Goal: Task Accomplishment & Management: Use online tool/utility

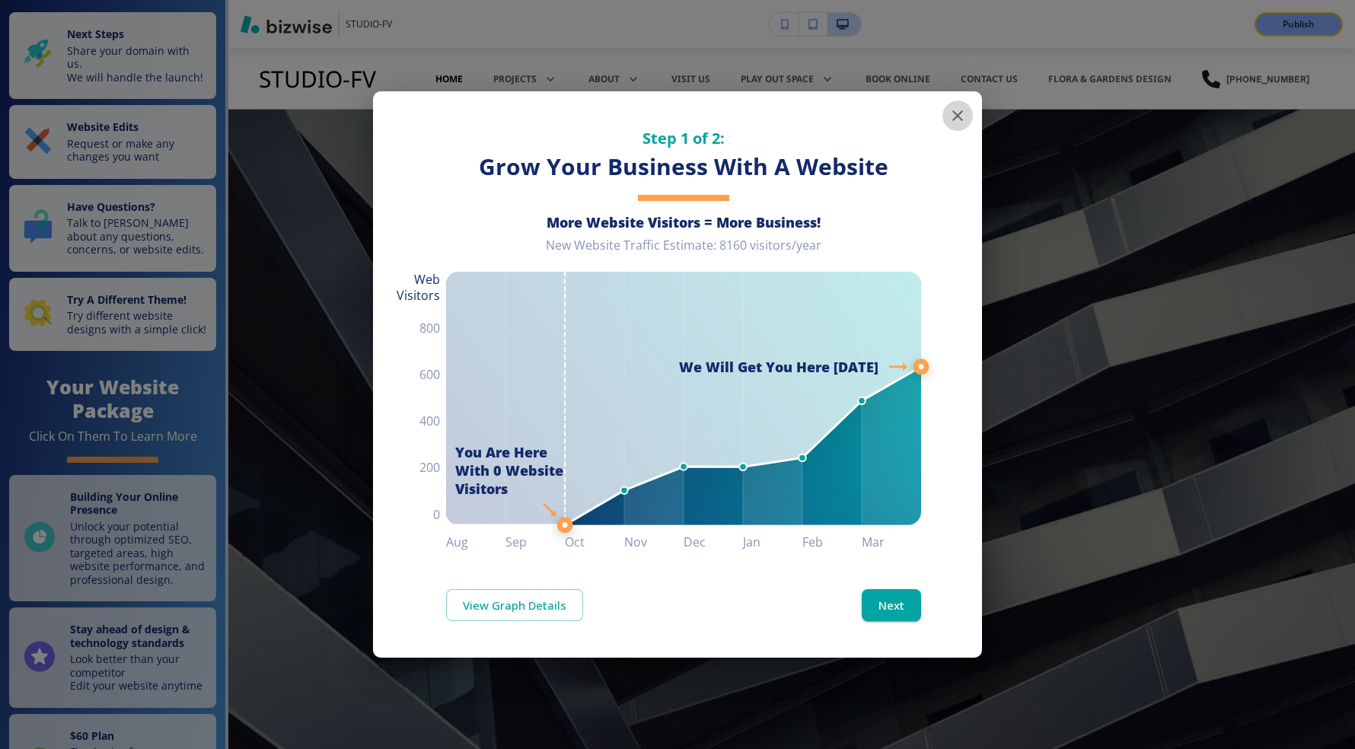
click at [956, 109] on icon "button" at bounding box center [958, 116] width 18 height 18
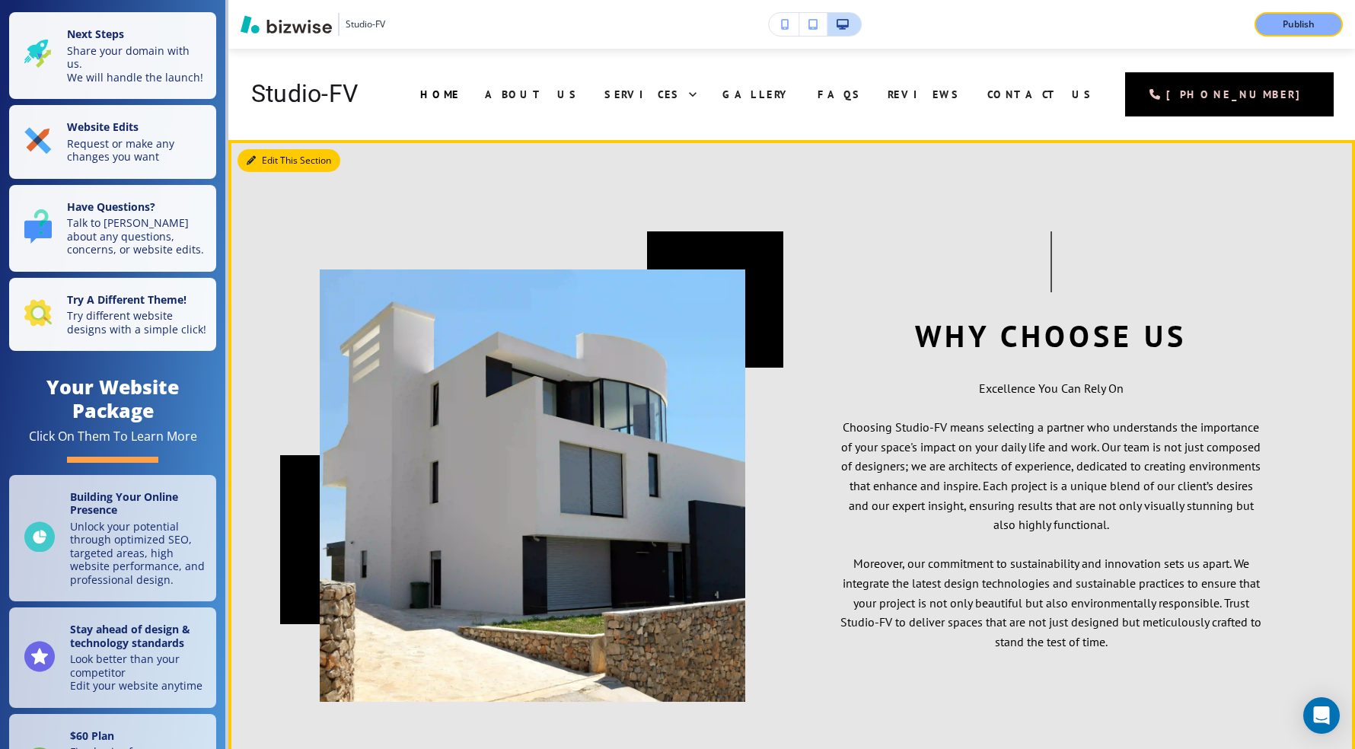
click at [270, 158] on button "Edit This Section" at bounding box center [289, 160] width 103 height 23
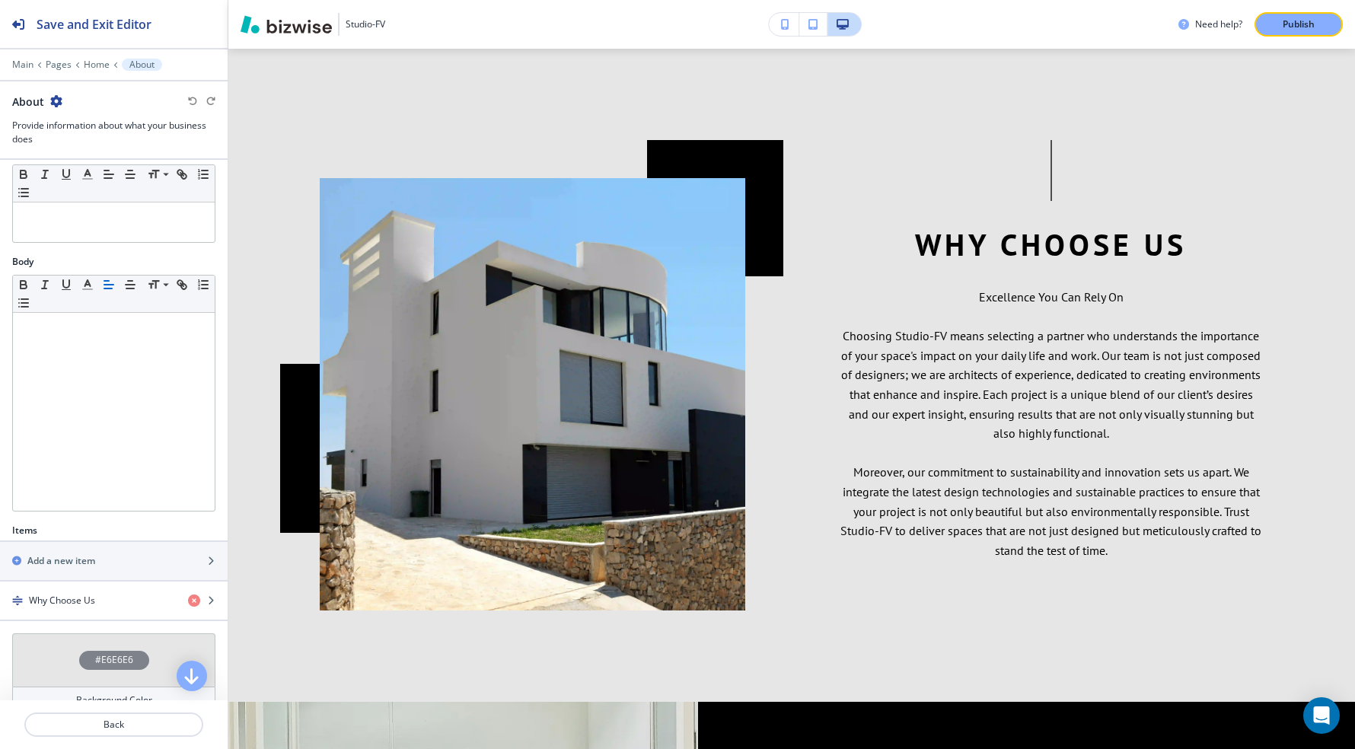
scroll to position [153, 0]
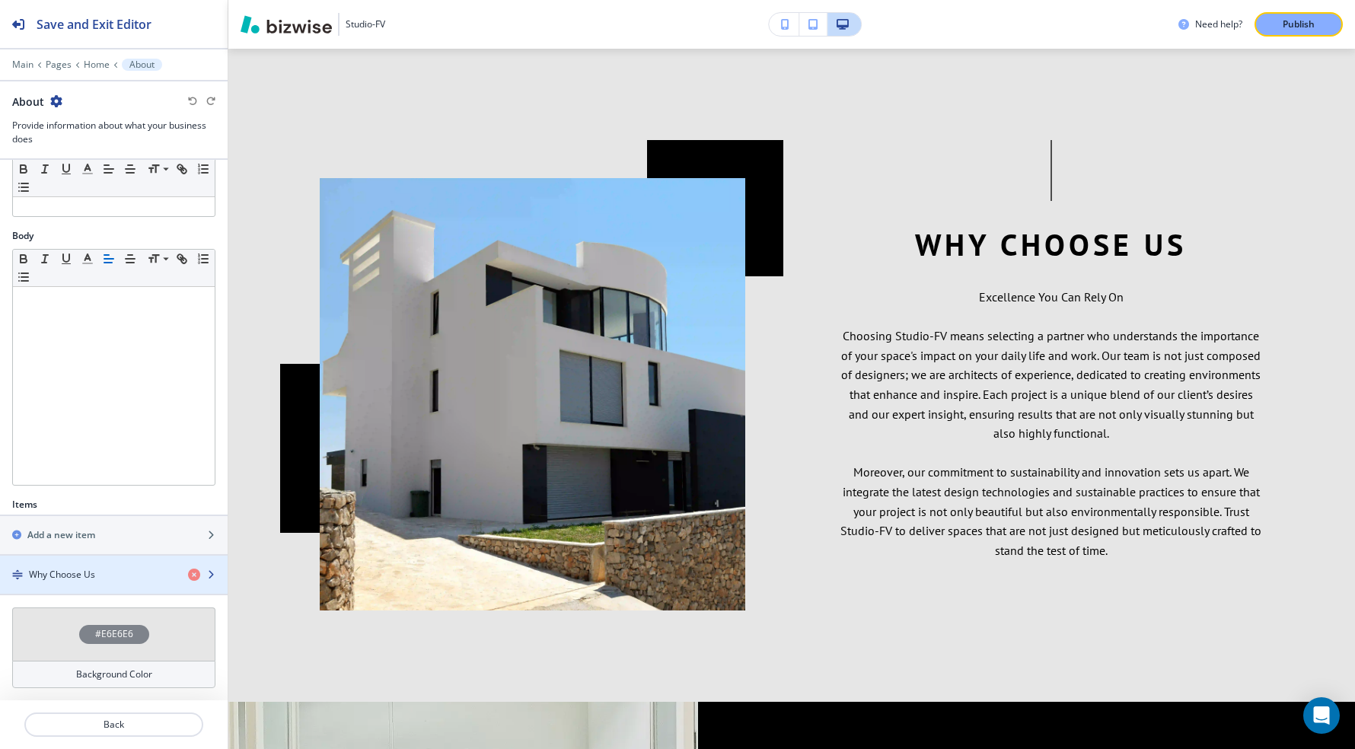
click at [94, 579] on h4 "Why Choose Us" at bounding box center [62, 575] width 66 height 14
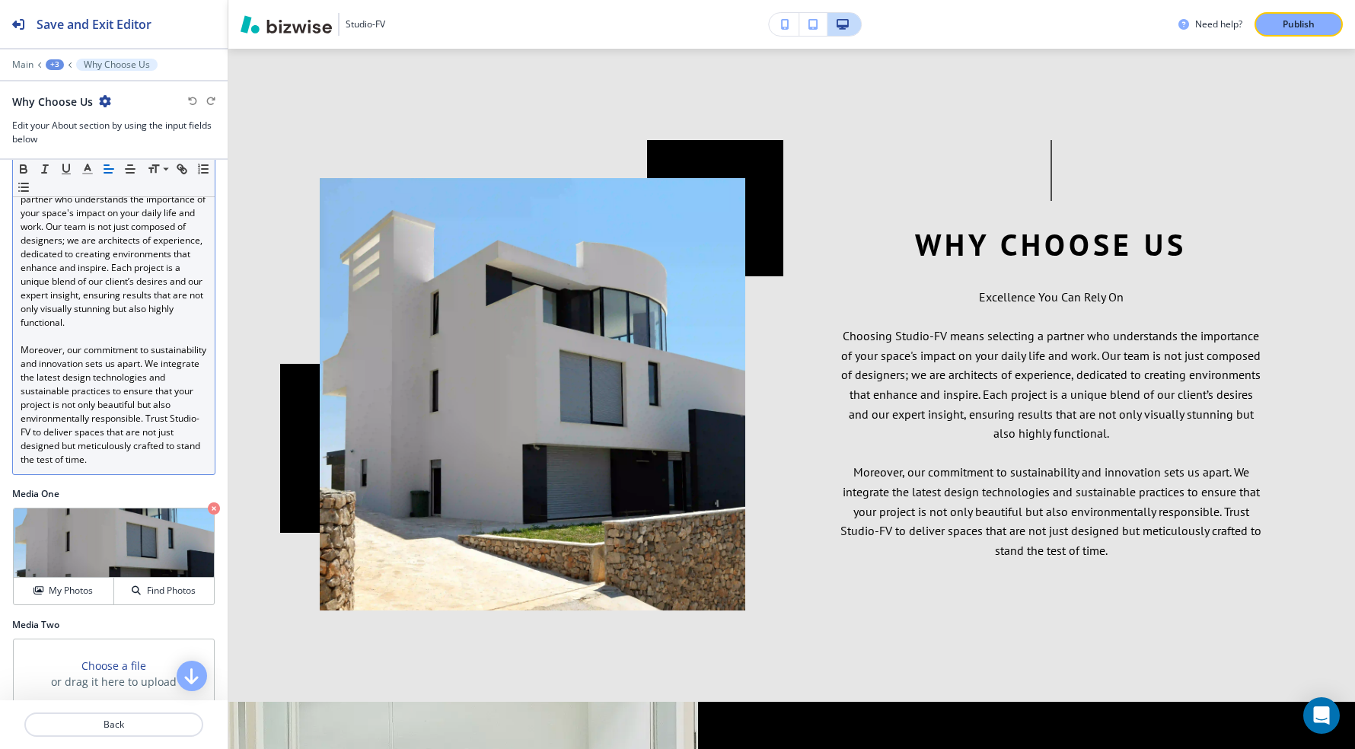
scroll to position [598, 0]
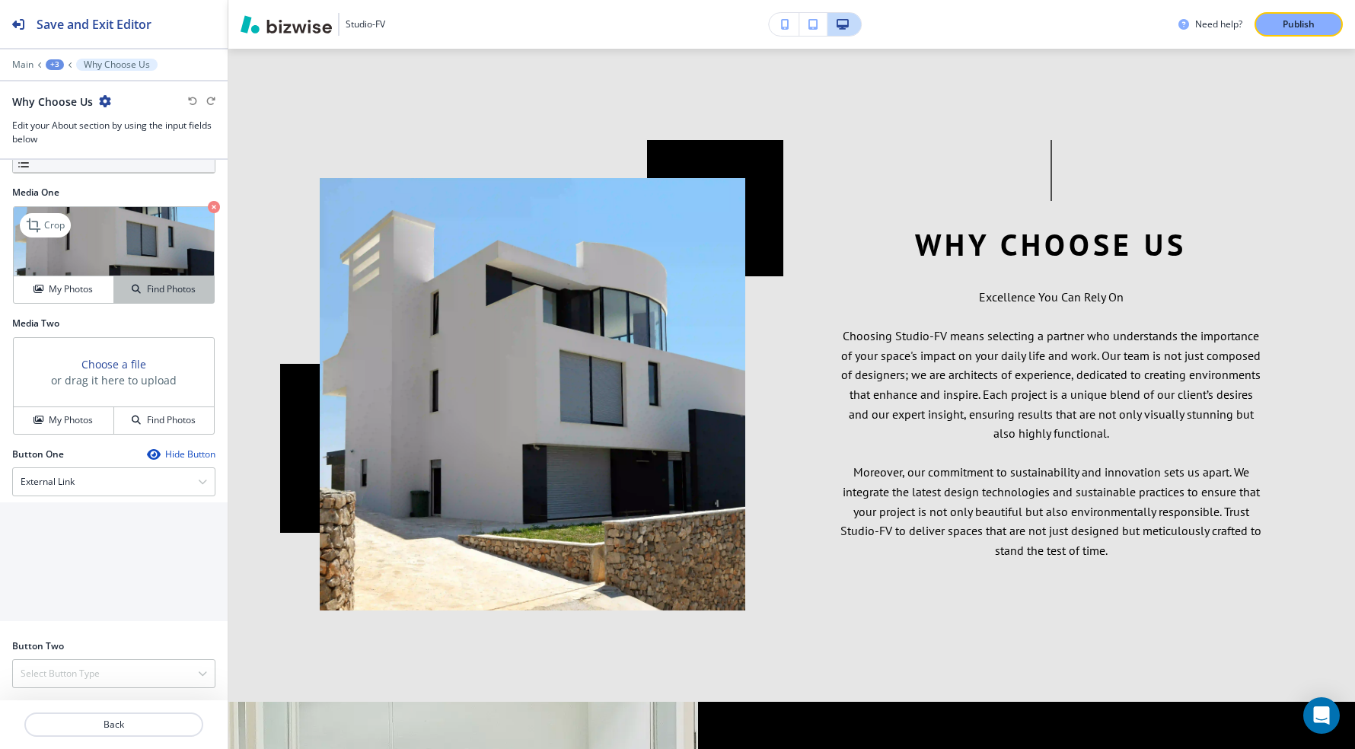
click at [142, 299] on button "Find Photos" at bounding box center [164, 289] width 100 height 27
click at [80, 321] on h2 "Media Two" at bounding box center [113, 324] width 203 height 14
click at [75, 298] on button "My Photos" at bounding box center [64, 289] width 101 height 27
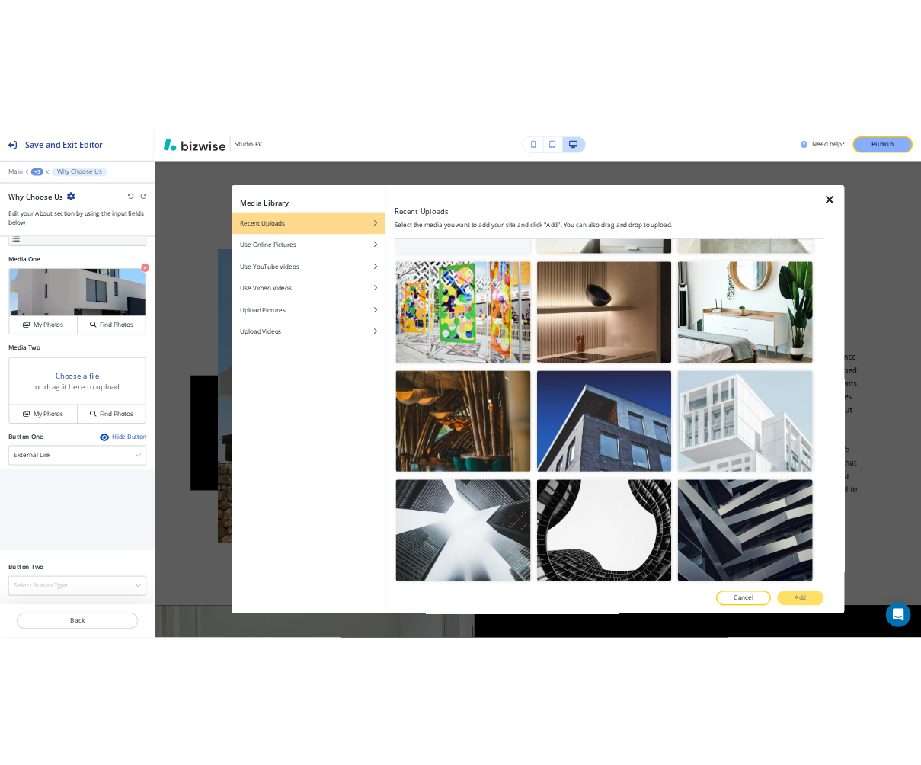
scroll to position [0, 0]
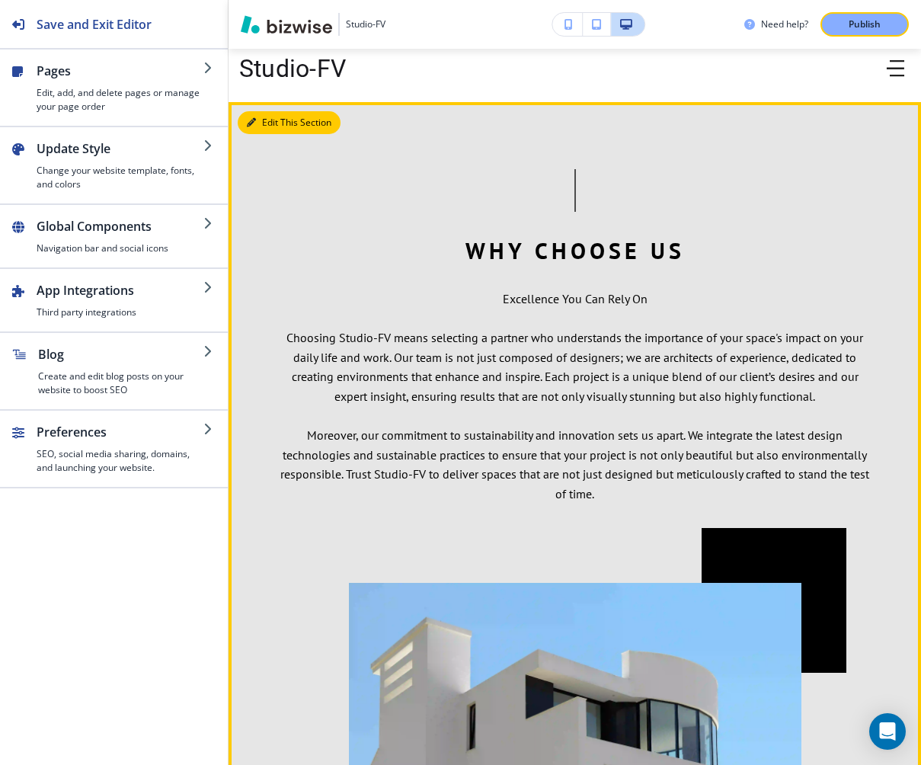
click at [263, 125] on button "Edit This Section" at bounding box center [289, 122] width 103 height 23
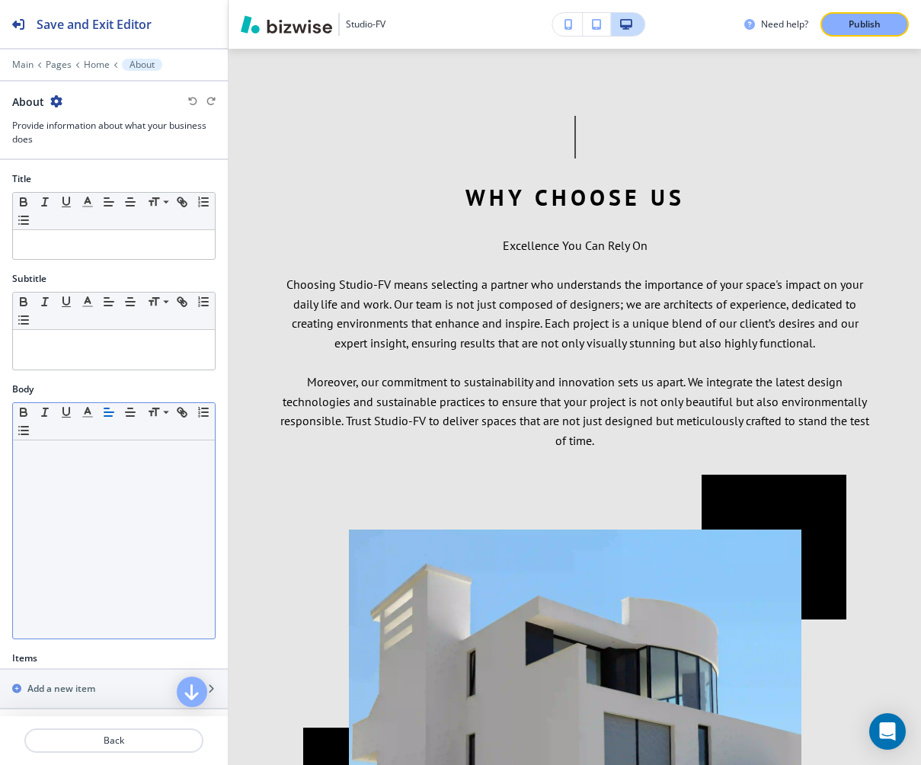
scroll to position [138, 0]
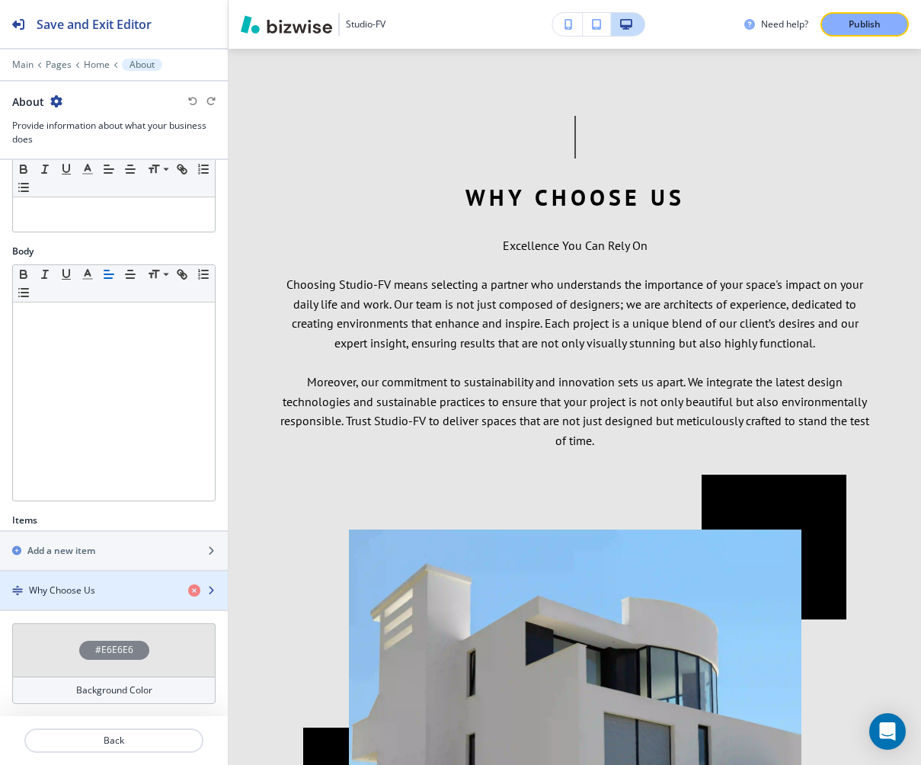
click at [64, 594] on h4 "Why Choose Us" at bounding box center [62, 590] width 66 height 14
click at [67, 586] on h4 "Why Choose Us" at bounding box center [62, 590] width 66 height 14
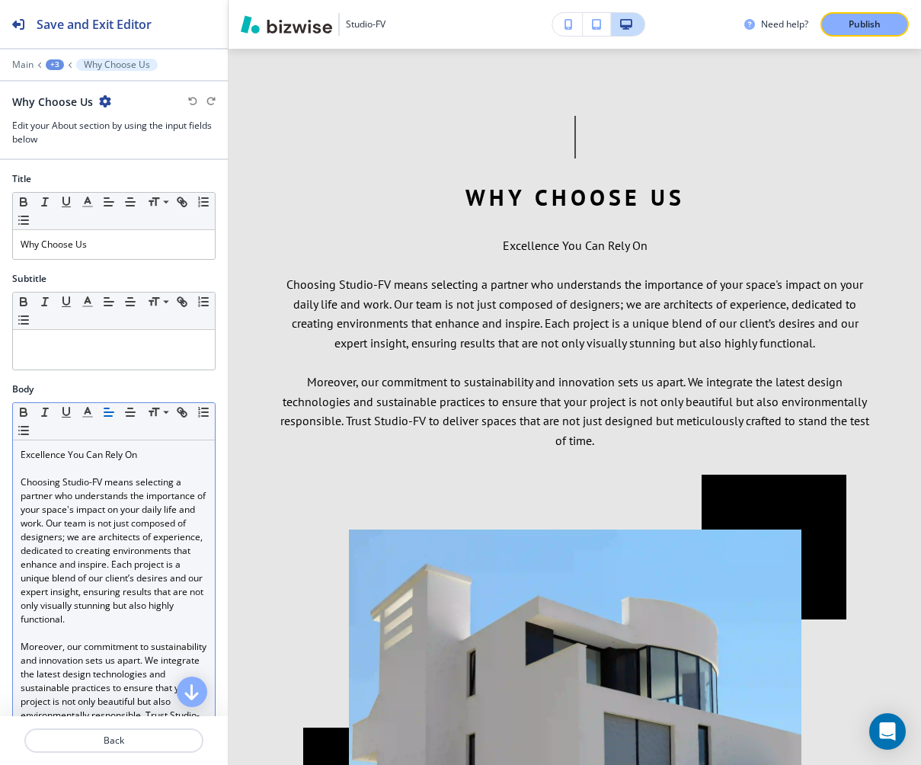
scroll to position [583, 0]
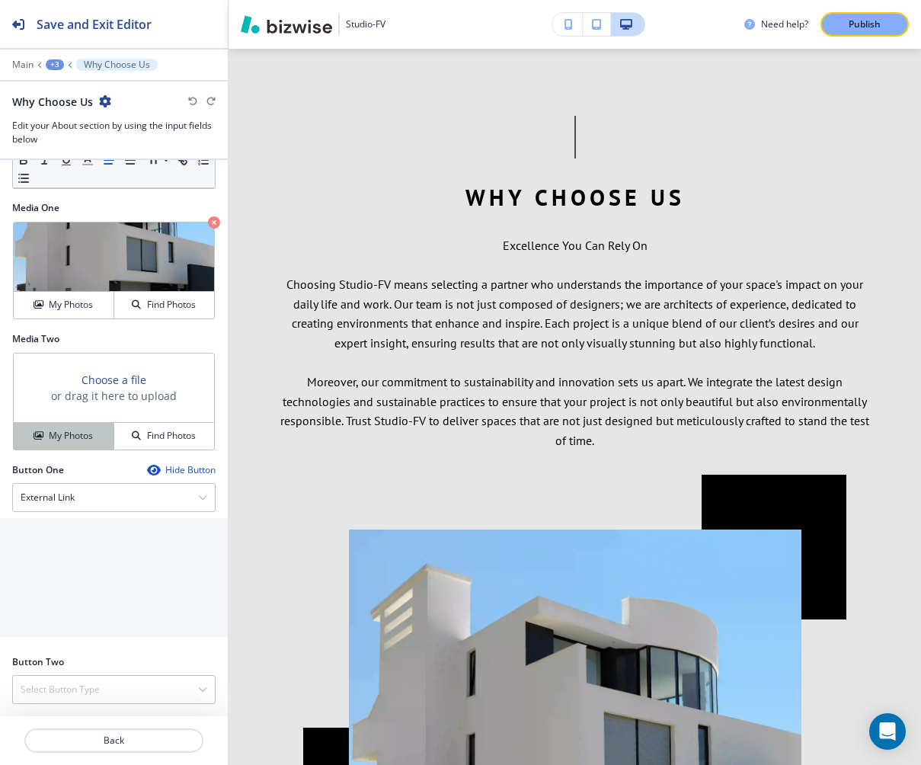
click at [55, 435] on h4 "My Photos" at bounding box center [71, 436] width 44 height 14
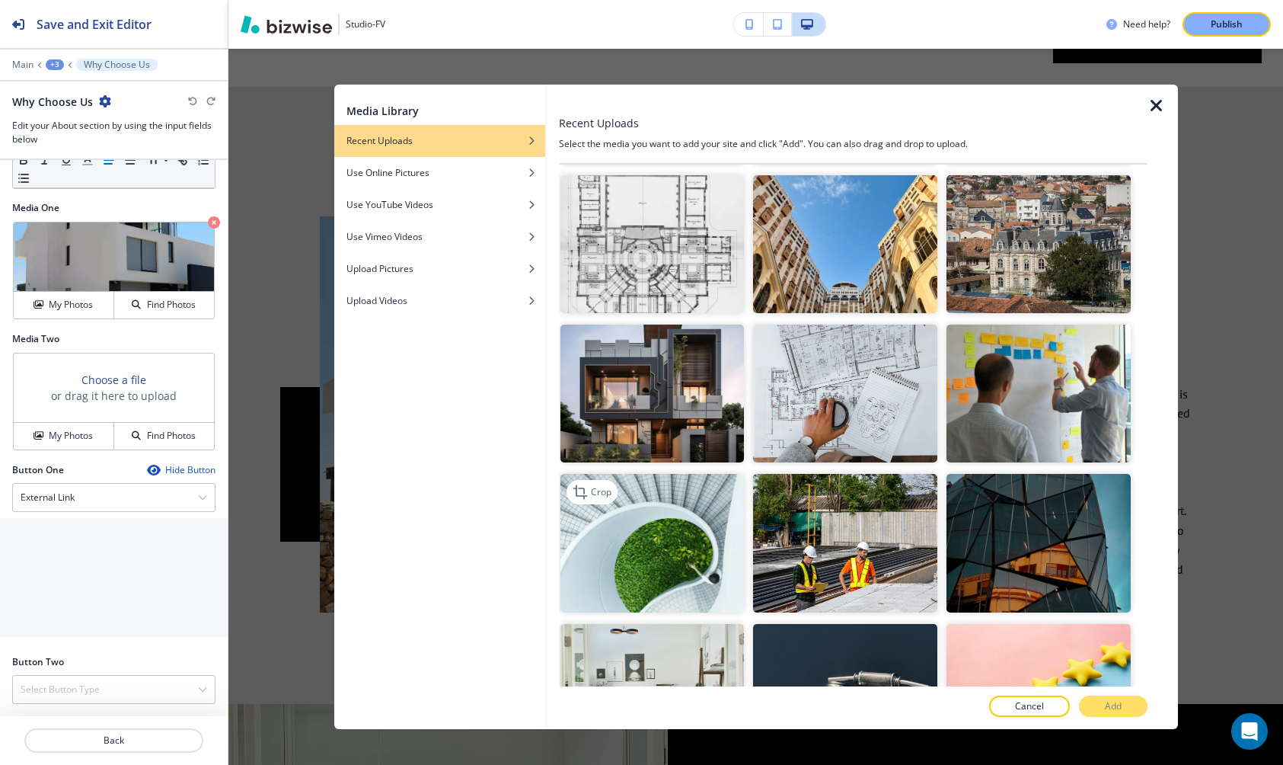
scroll to position [91, 0]
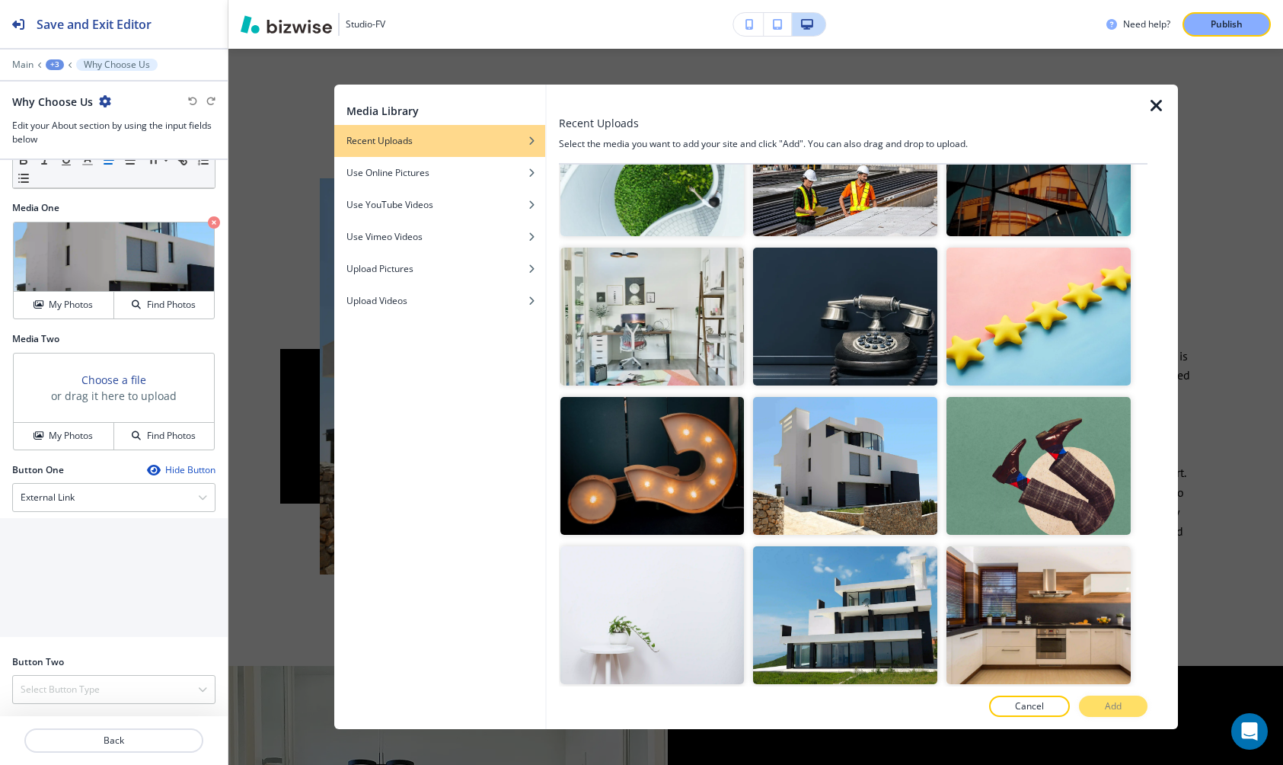
click at [1160, 107] on icon "button" at bounding box center [1157, 106] width 18 height 18
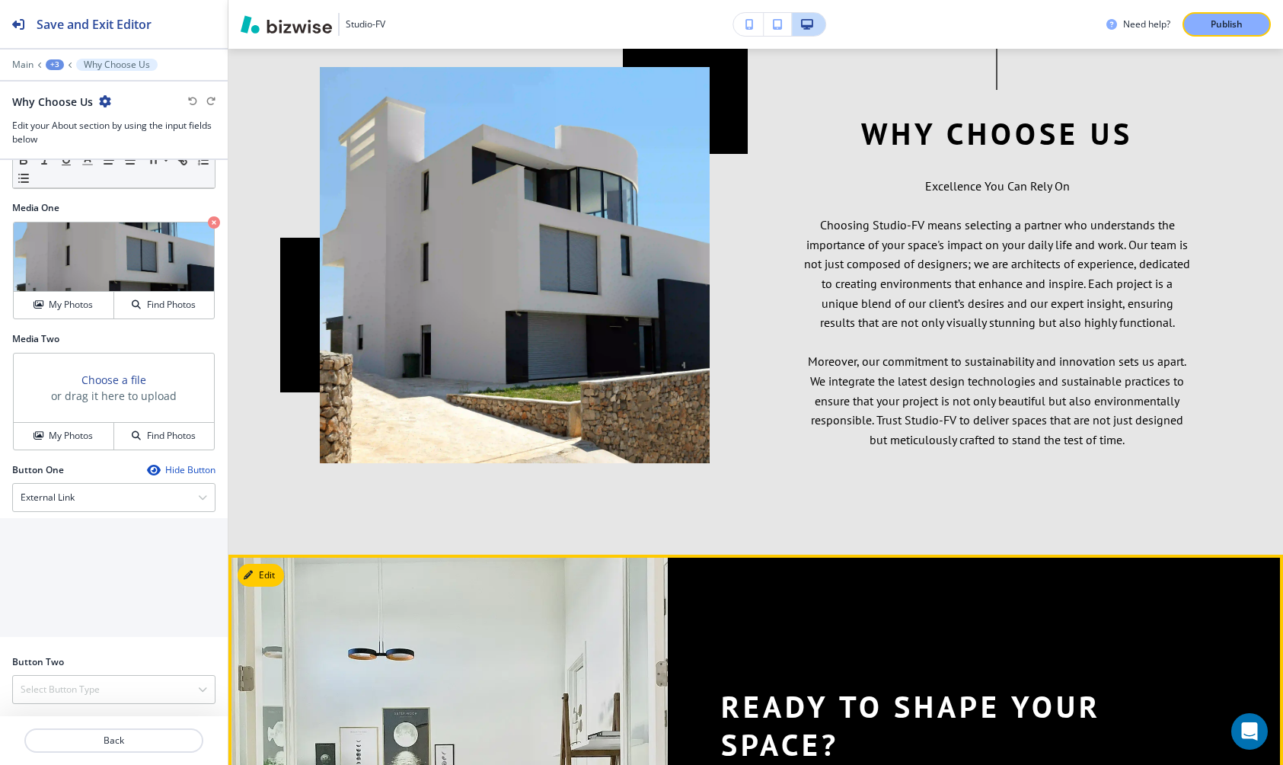
scroll to position [0, 0]
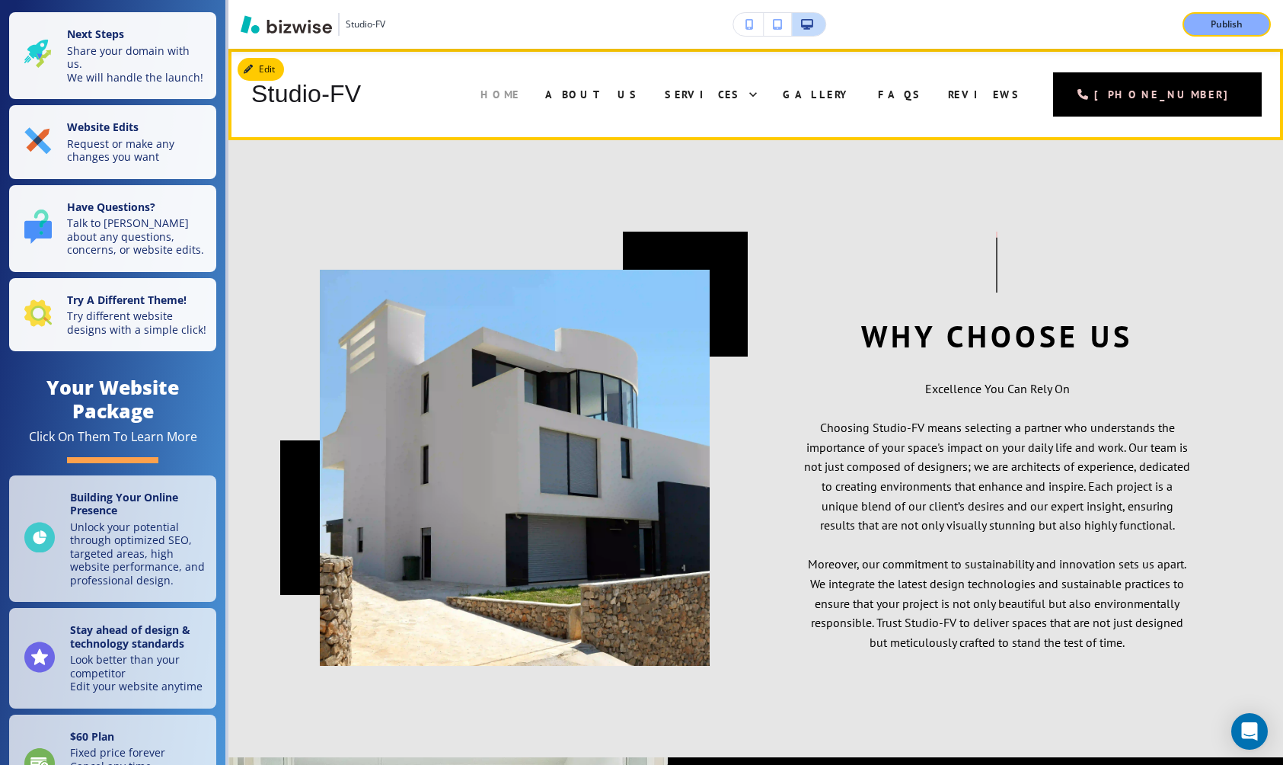
click at [520, 97] on span "Home" at bounding box center [501, 95] width 40 height 14
click at [632, 97] on span "About Us" at bounding box center [592, 95] width 94 height 14
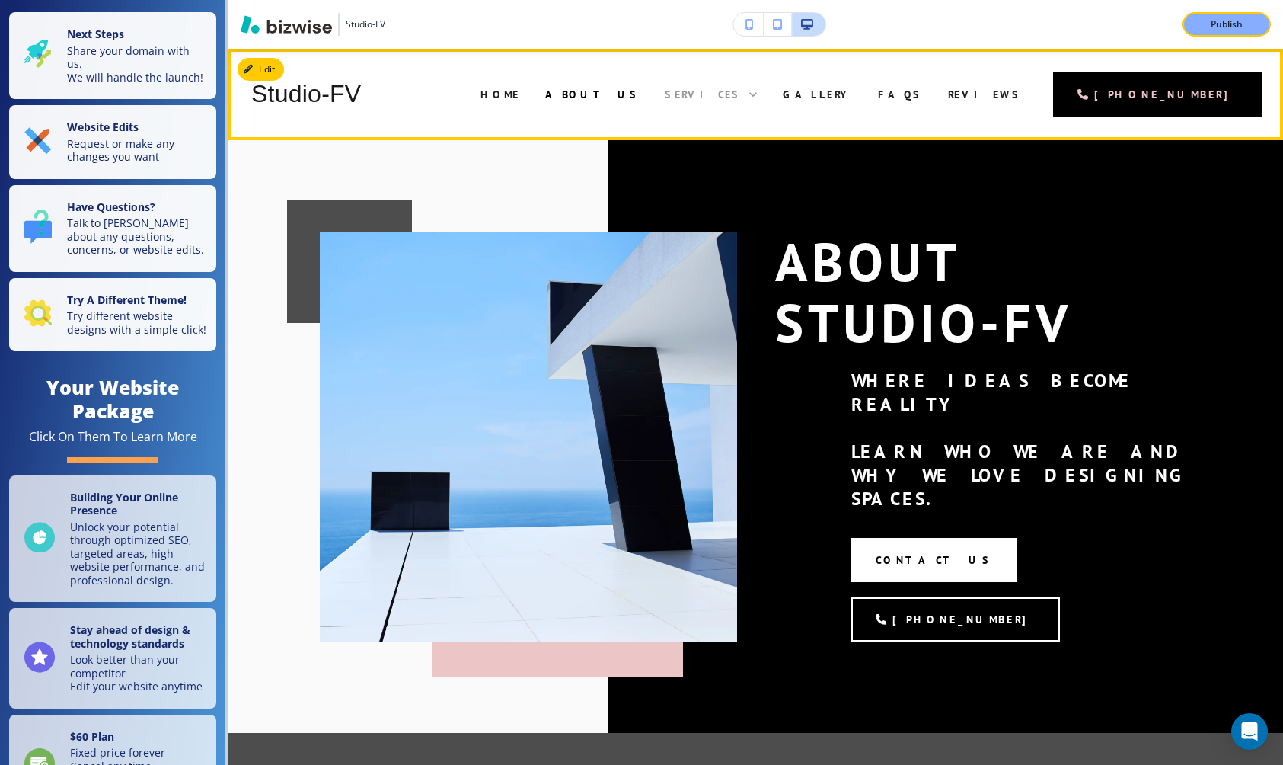
click at [716, 97] on span "Services" at bounding box center [703, 95] width 76 height 14
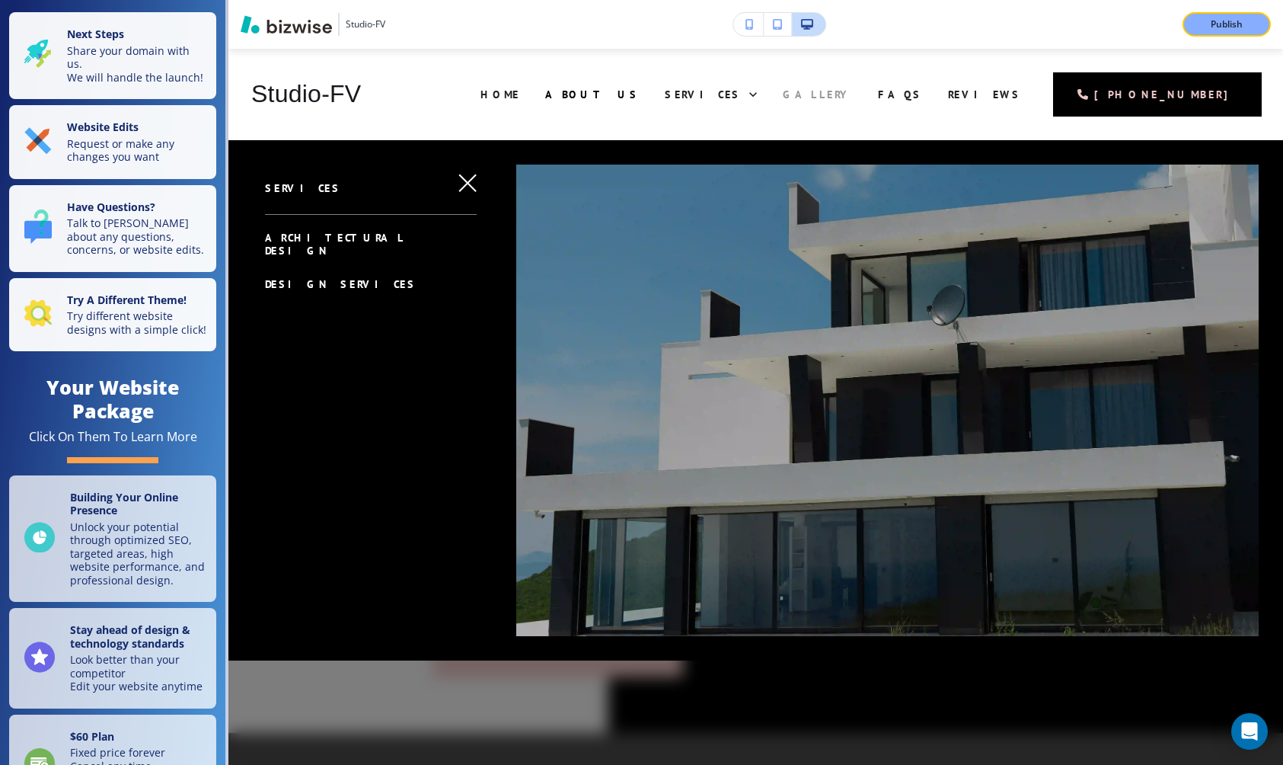
click at [821, 88] on span "Gallery" at bounding box center [818, 95] width 70 height 14
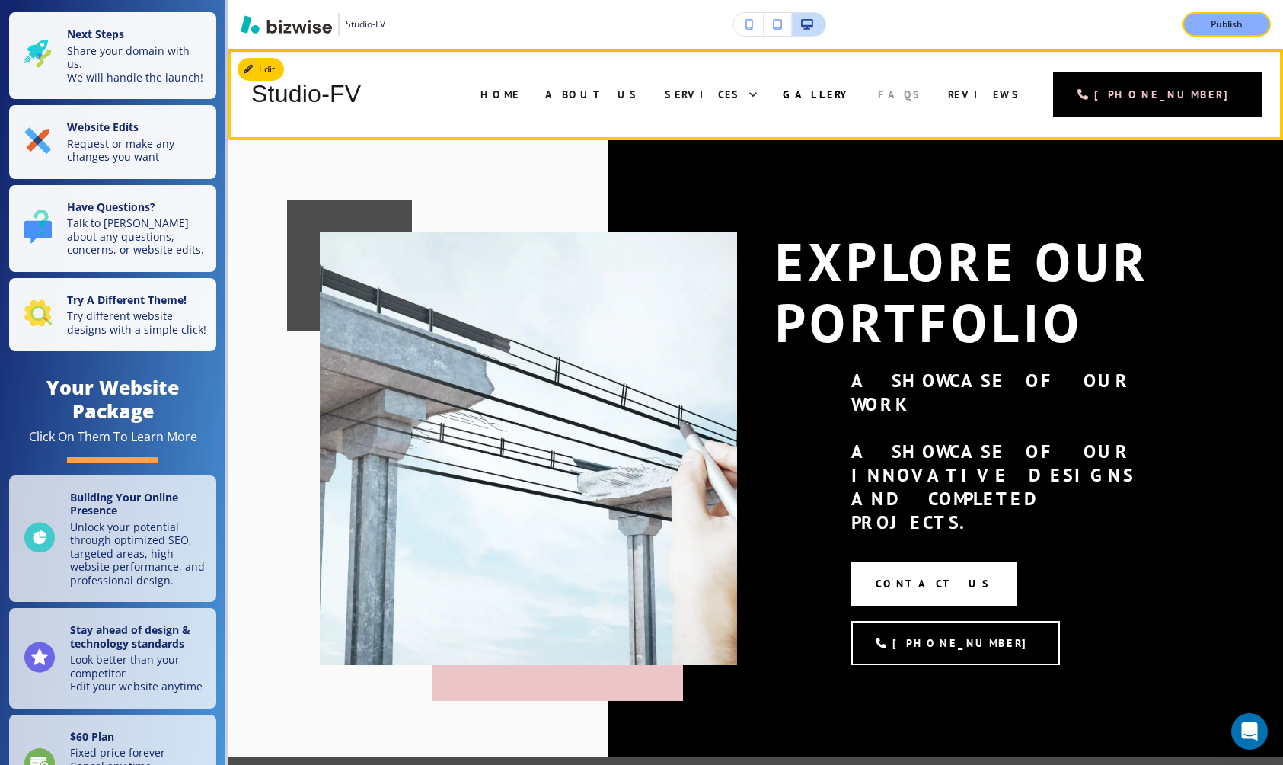
click at [880, 94] on span "FAQs" at bounding box center [900, 95] width 44 height 14
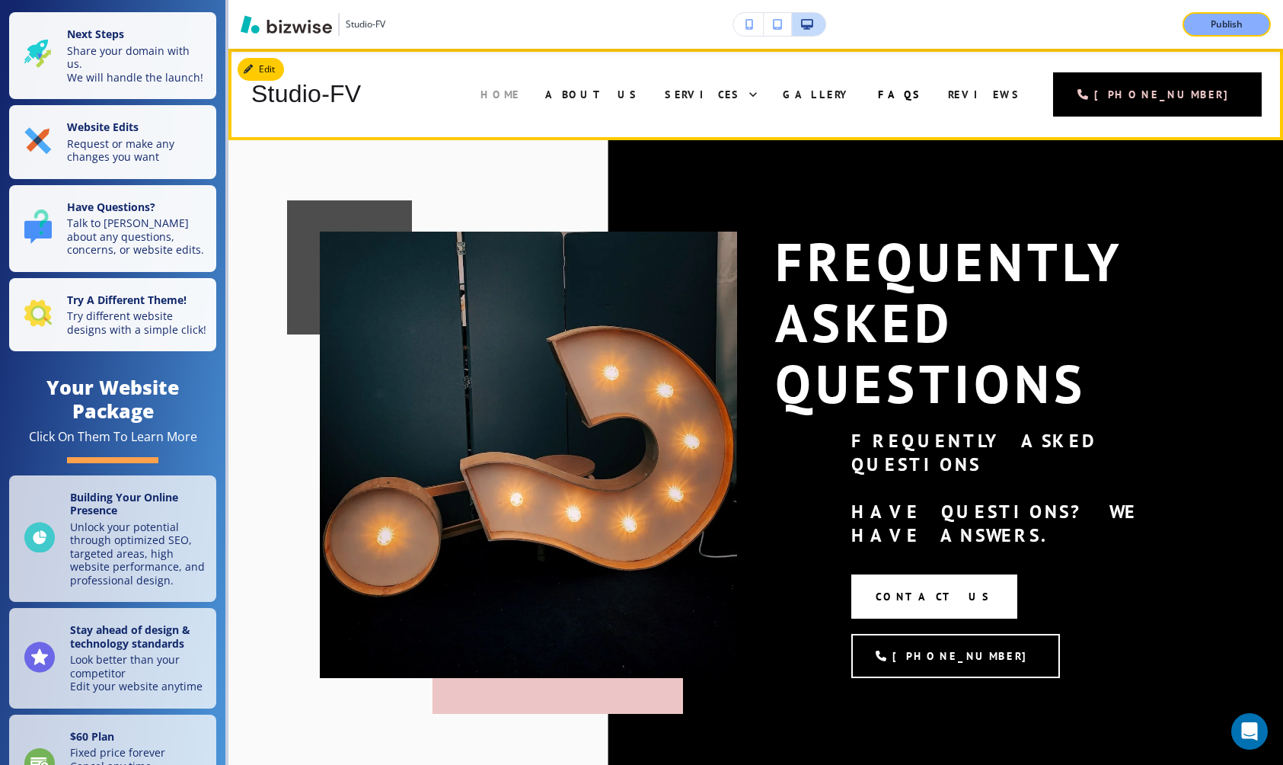
click at [520, 97] on span "Home" at bounding box center [501, 95] width 40 height 14
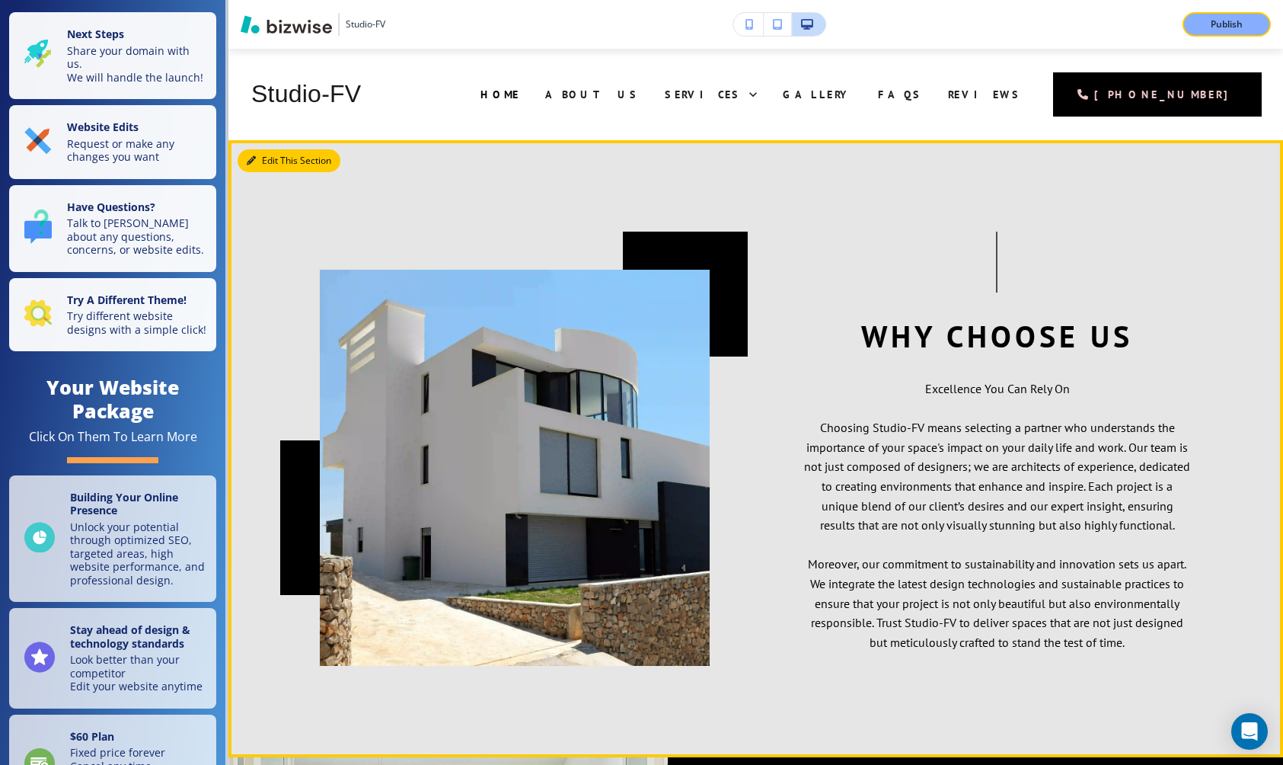
click at [270, 160] on button "Edit This Section" at bounding box center [289, 160] width 103 height 23
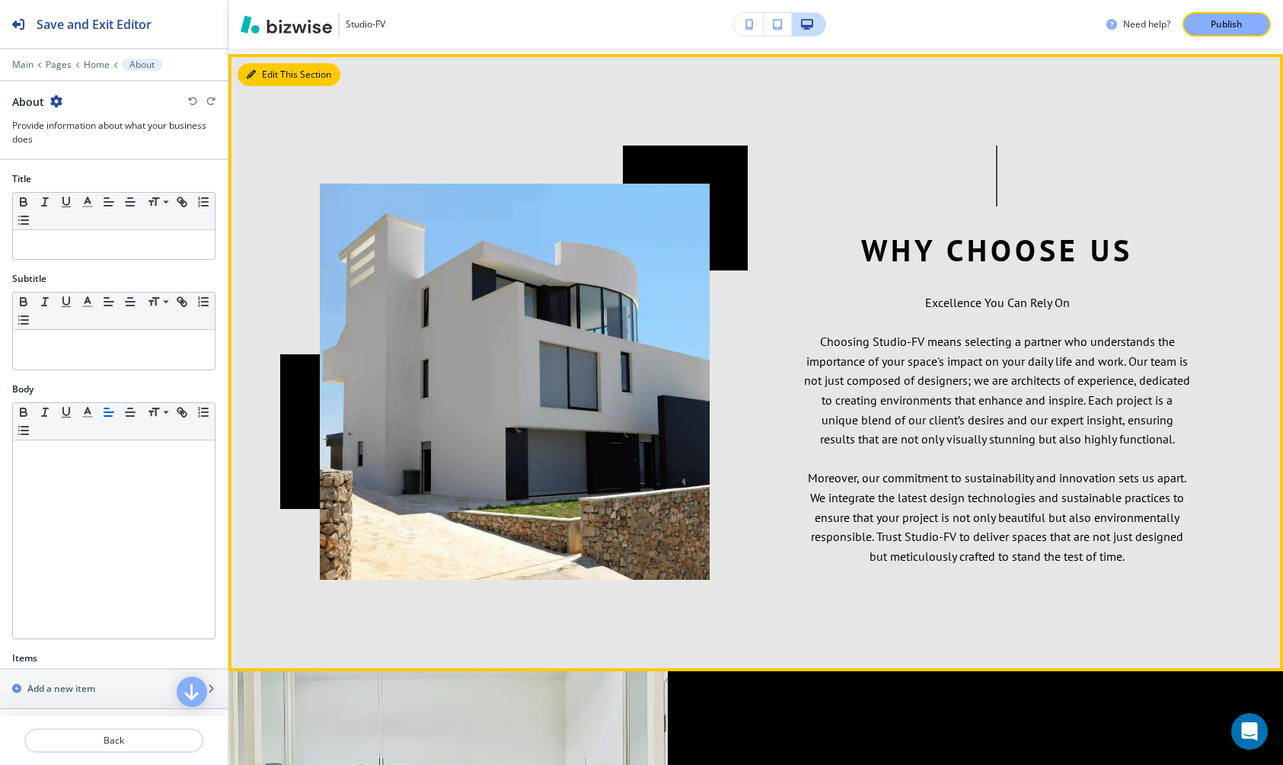
scroll to position [91, 0]
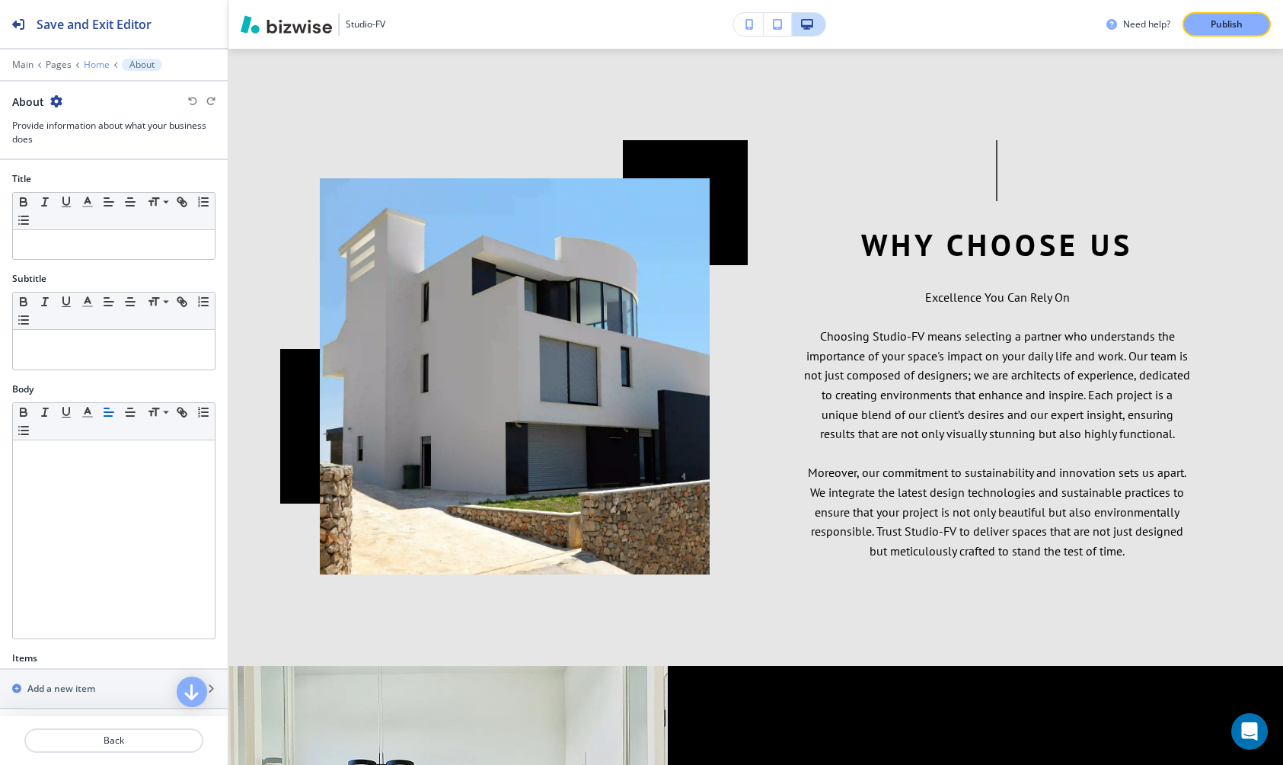
click at [91, 65] on p "Home" at bounding box center [97, 64] width 26 height 11
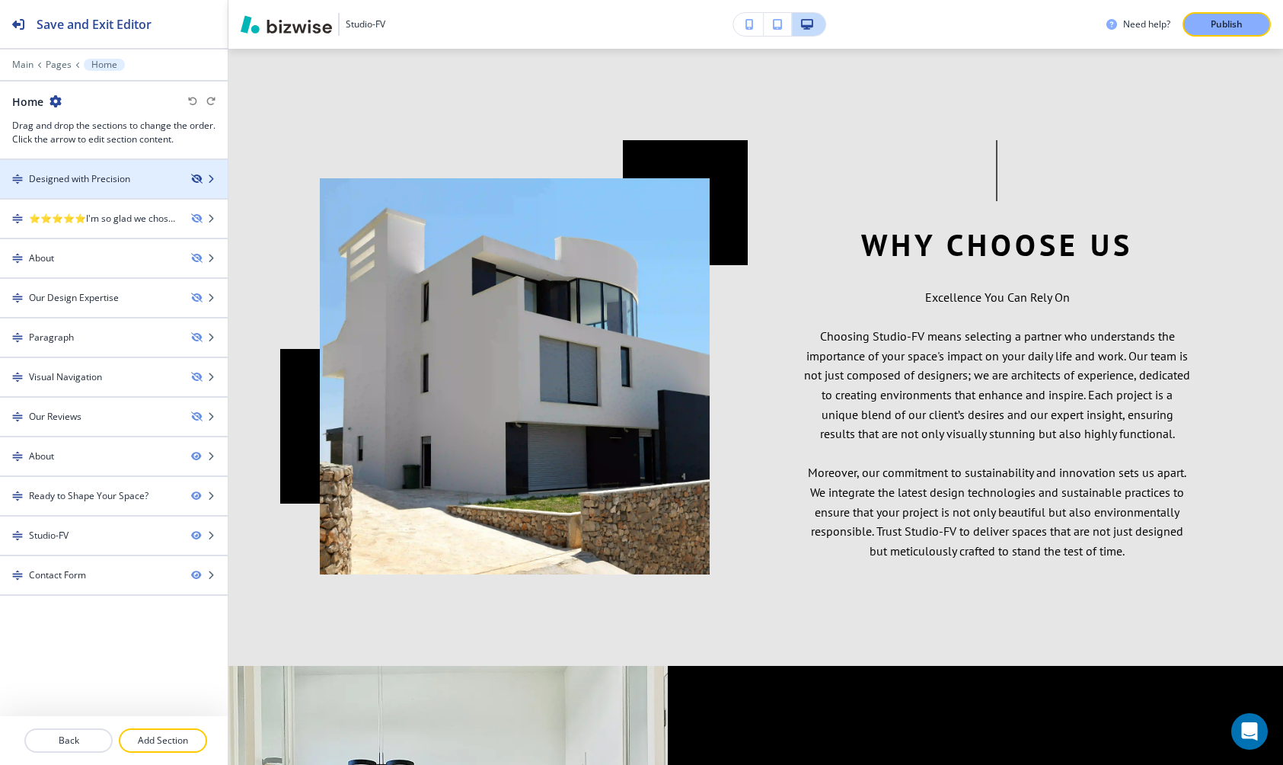
click at [193, 176] on icon "button" at bounding box center [195, 178] width 9 height 9
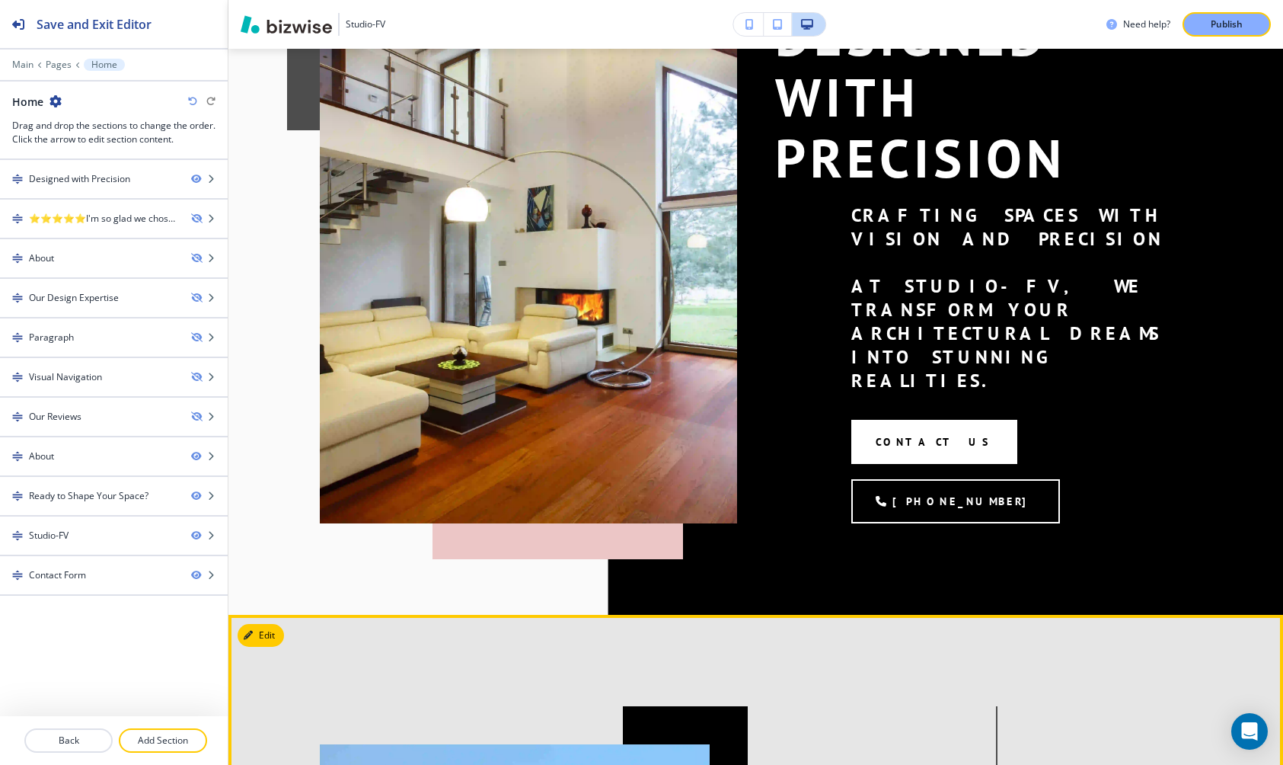
scroll to position [0, 0]
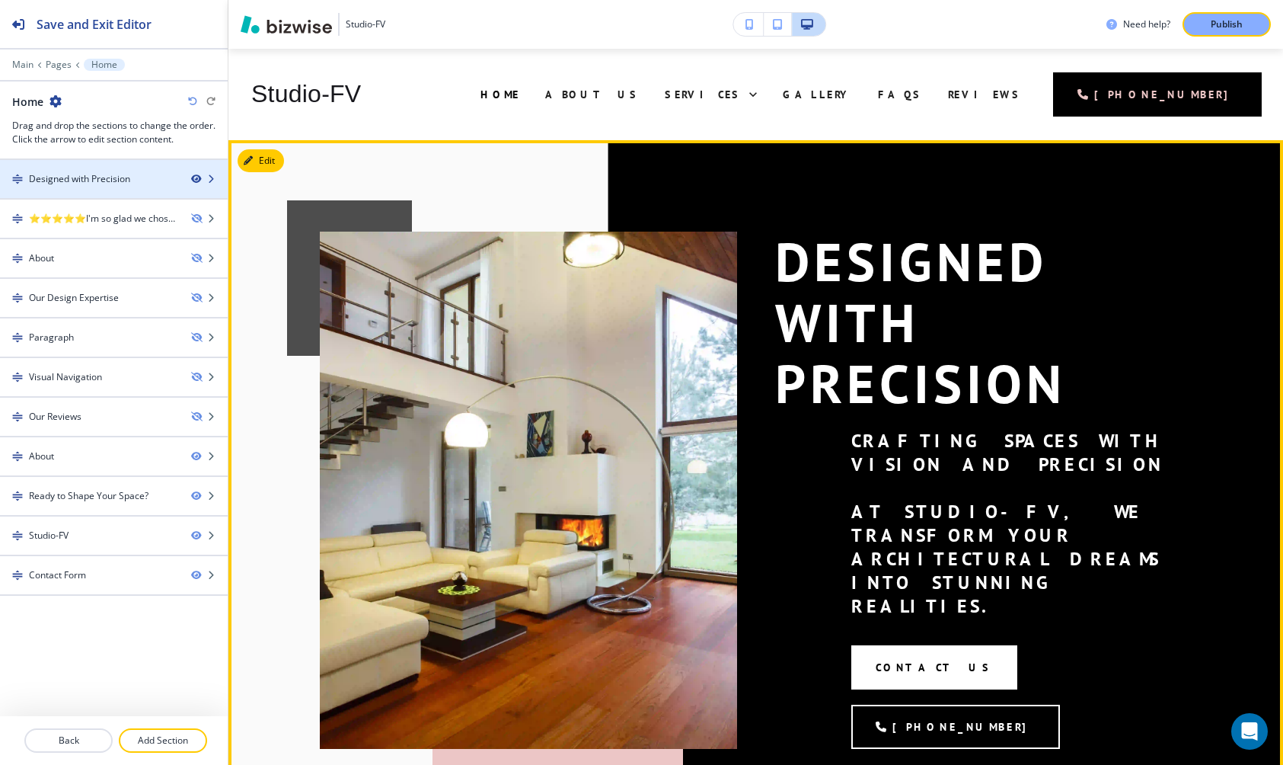
click at [193, 177] on icon "button" at bounding box center [195, 178] width 9 height 9
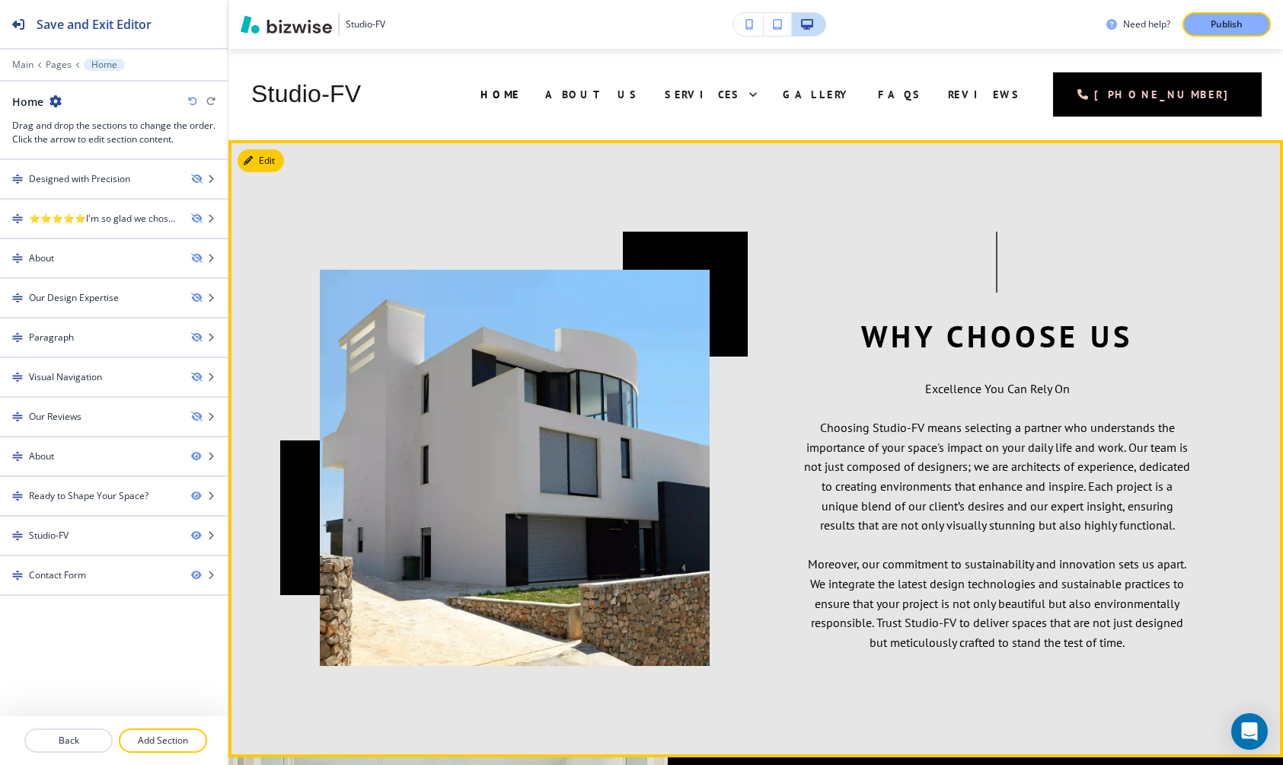
click at [539, 231] on div "Why Choose Us Excellence You Can Rely On Choosing Studio-FV means selecting a p…" at bounding box center [756, 448] width 872 height 434
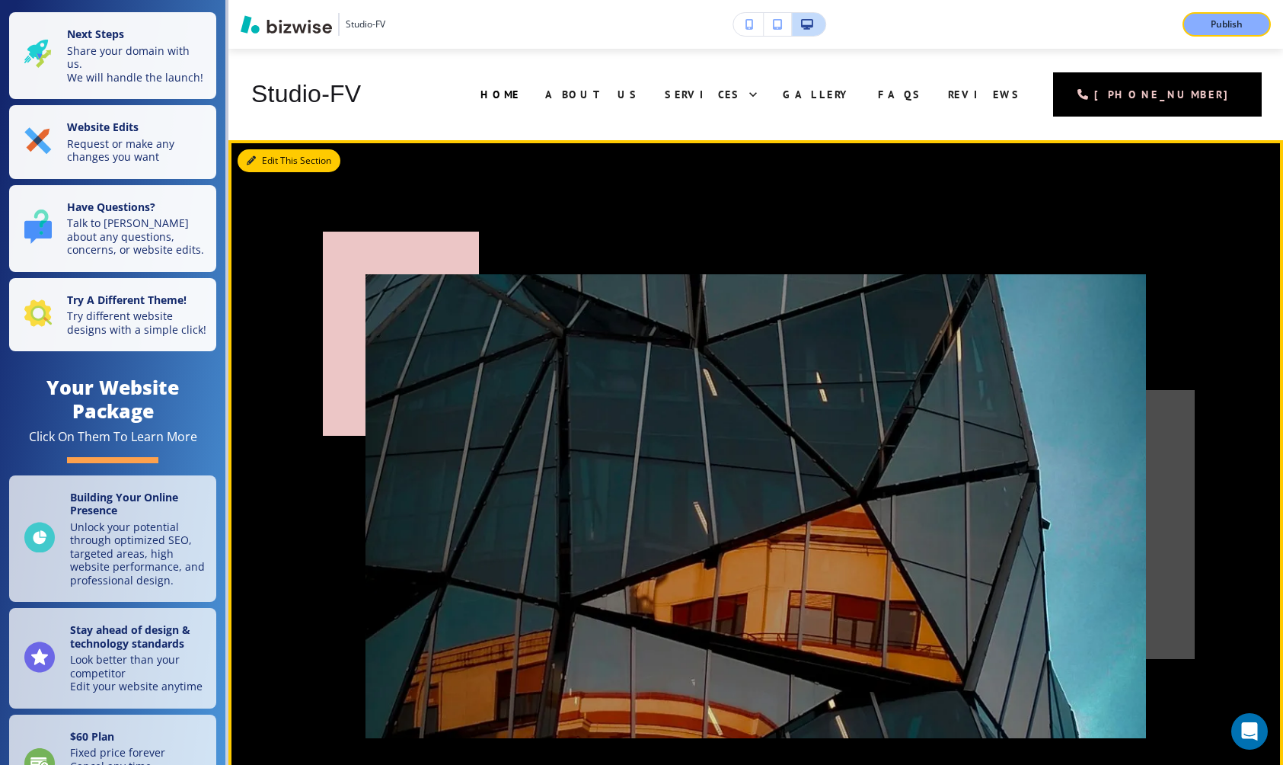
click at [268, 164] on button "Edit This Section" at bounding box center [289, 160] width 103 height 23
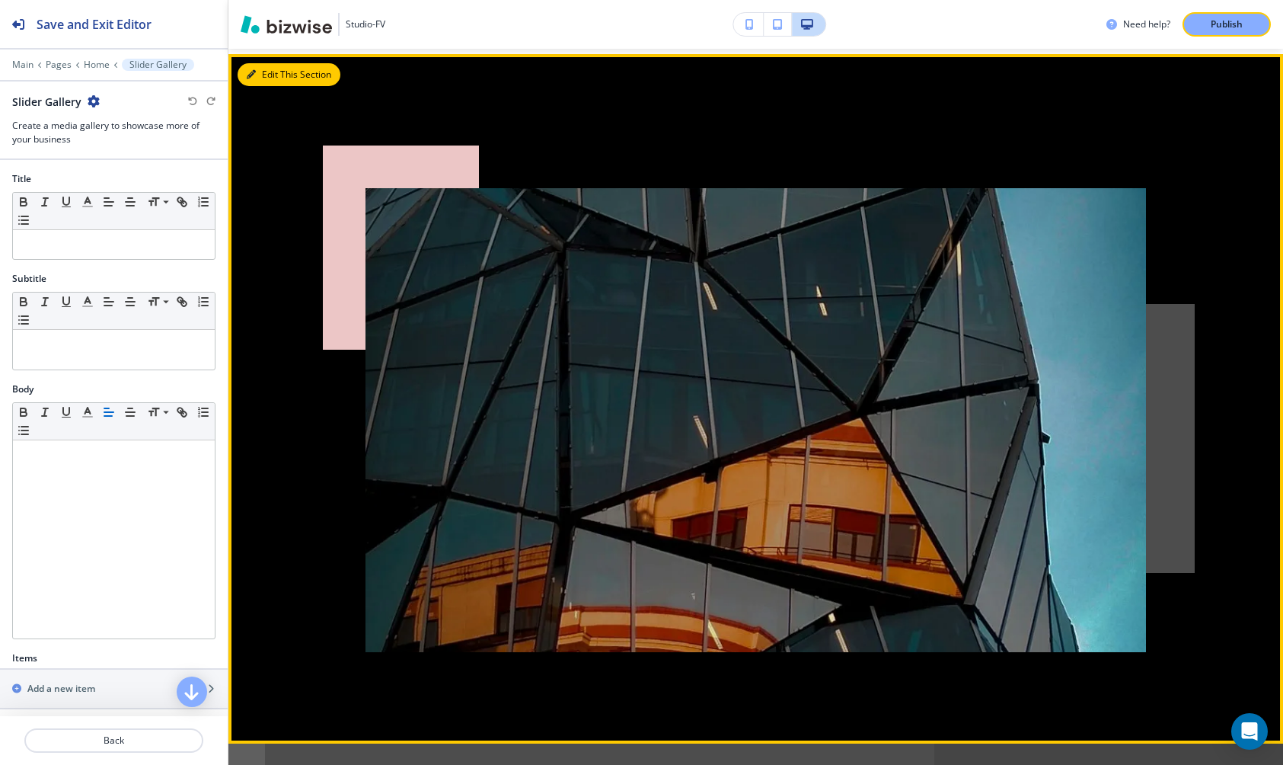
scroll to position [91, 0]
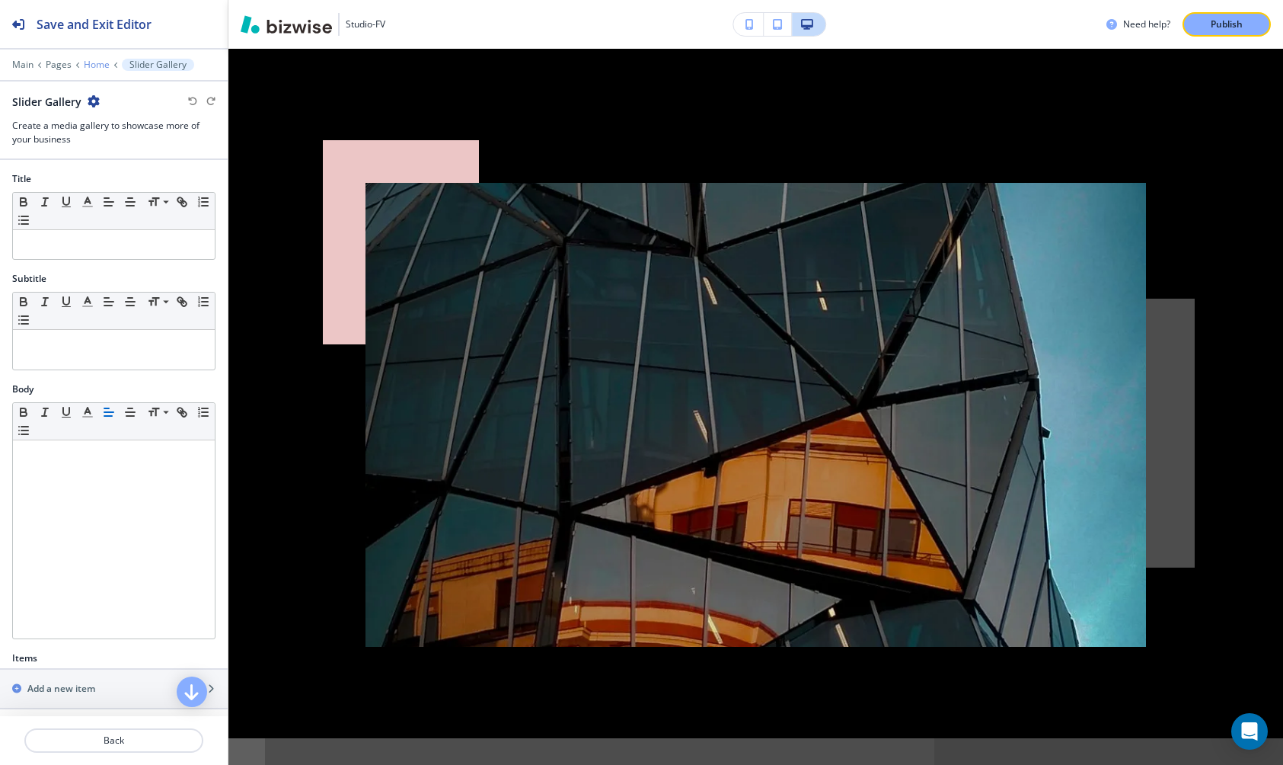
click at [97, 68] on p "Home" at bounding box center [97, 64] width 26 height 11
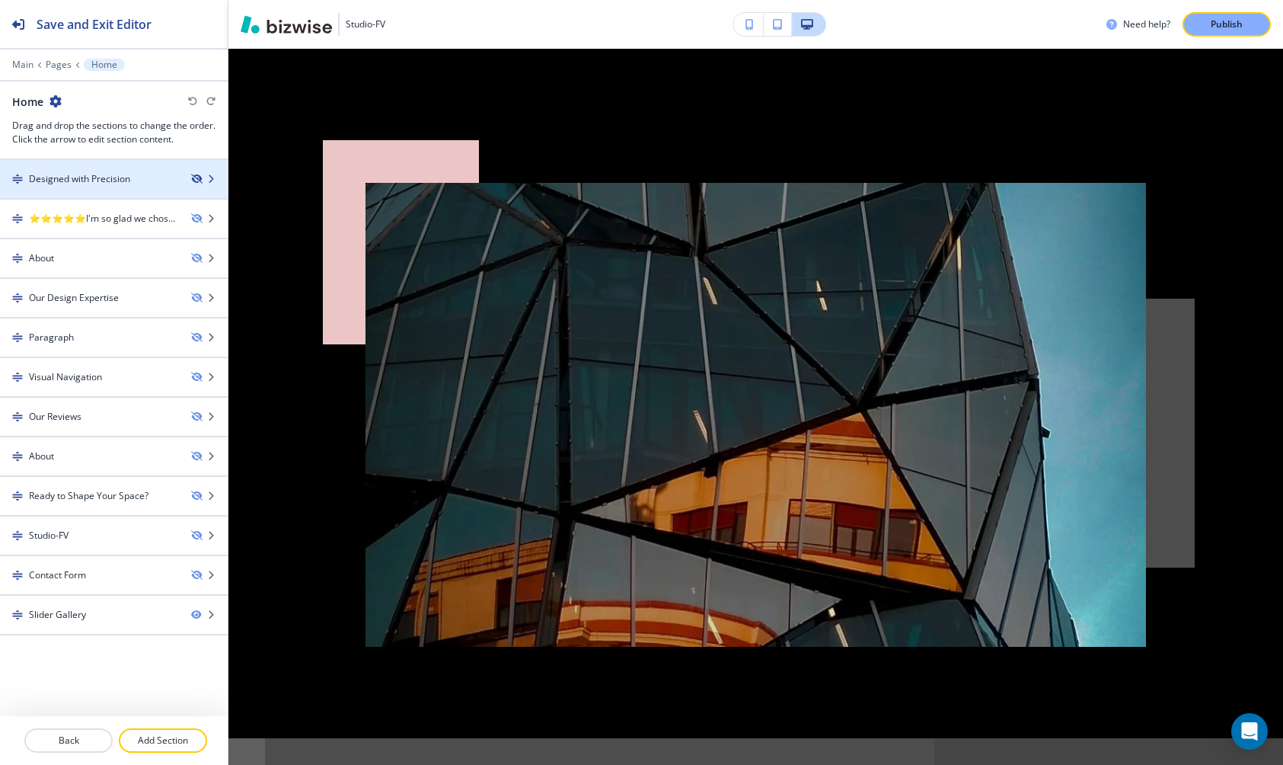
click at [196, 178] on icon "button" at bounding box center [195, 178] width 9 height 9
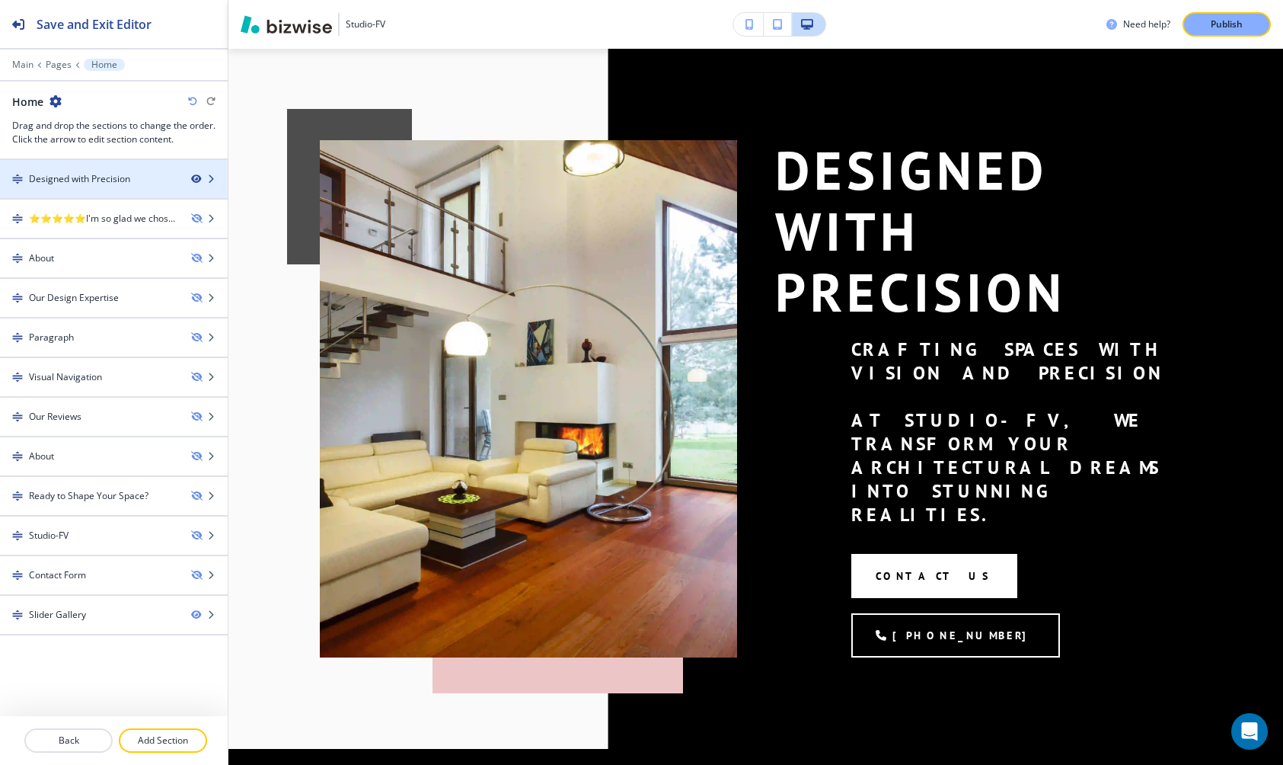
click at [196, 178] on icon "button" at bounding box center [195, 178] width 9 height 9
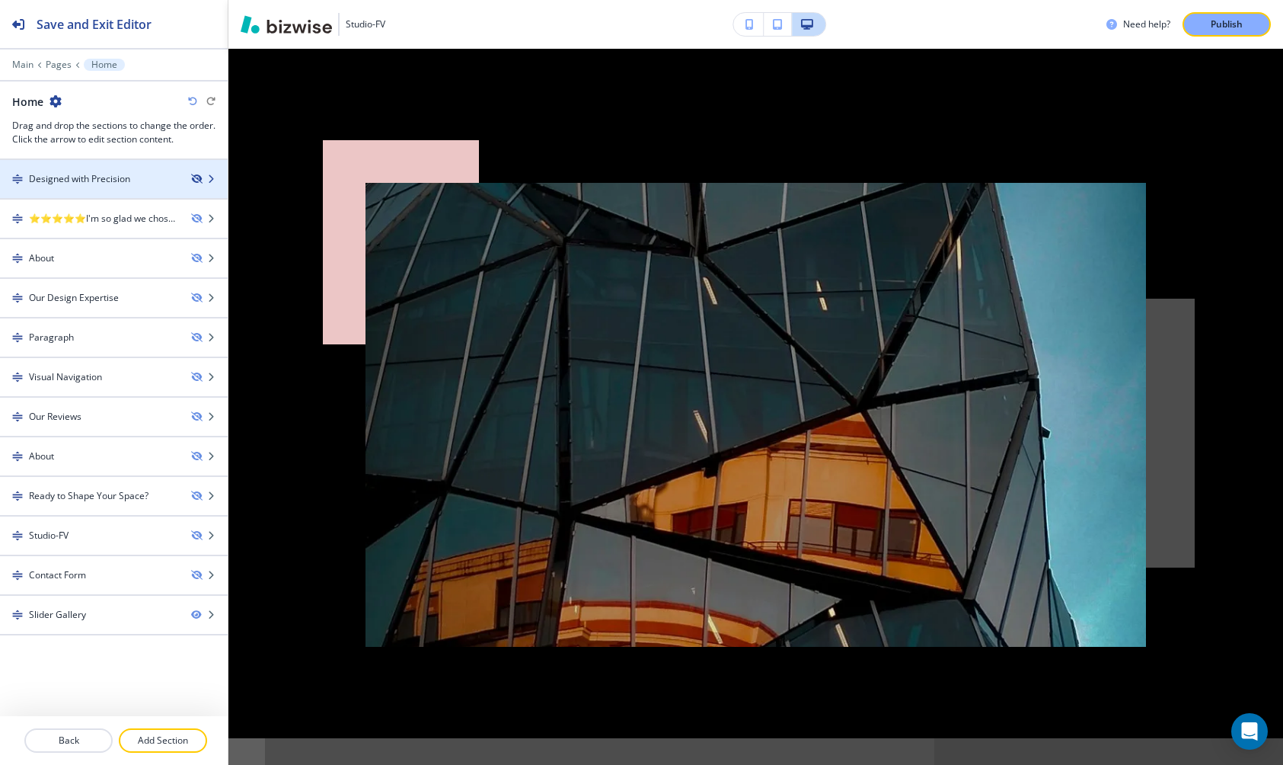
click at [196, 180] on icon "button" at bounding box center [195, 178] width 9 height 9
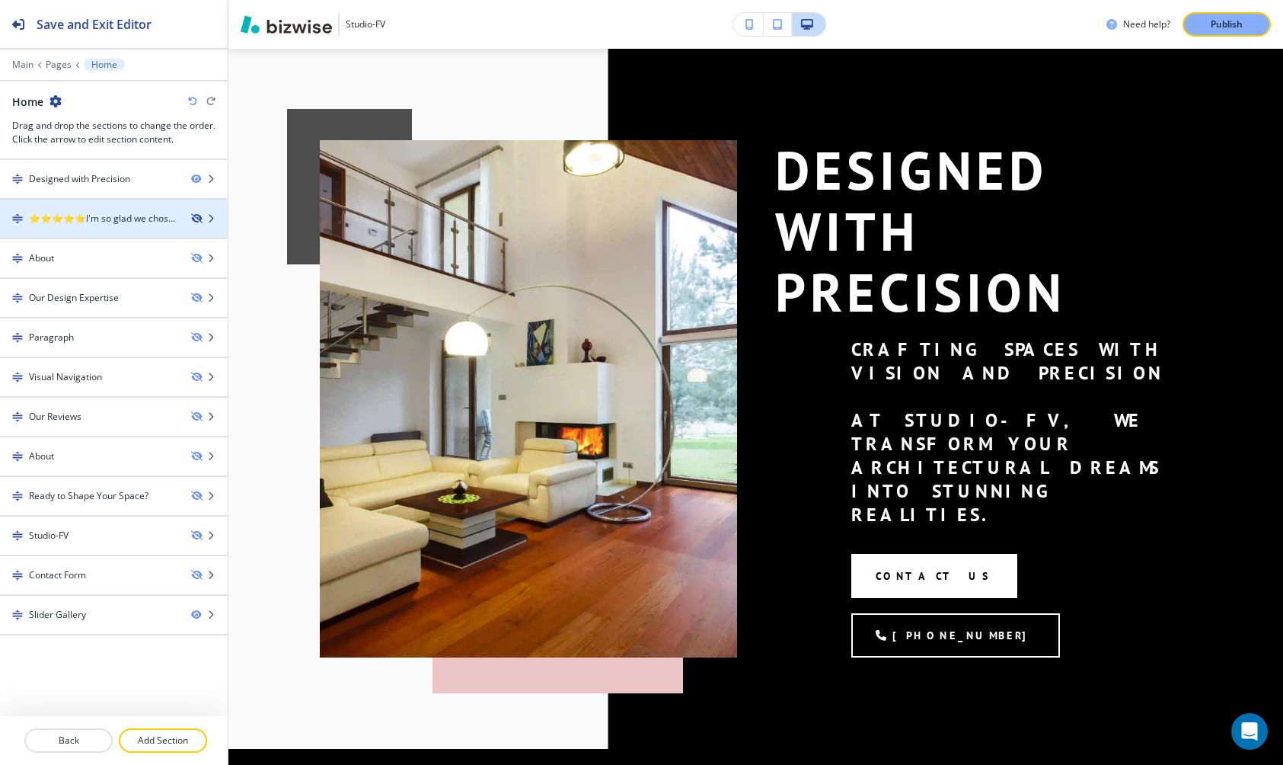
click at [197, 217] on icon "button" at bounding box center [195, 218] width 9 height 9
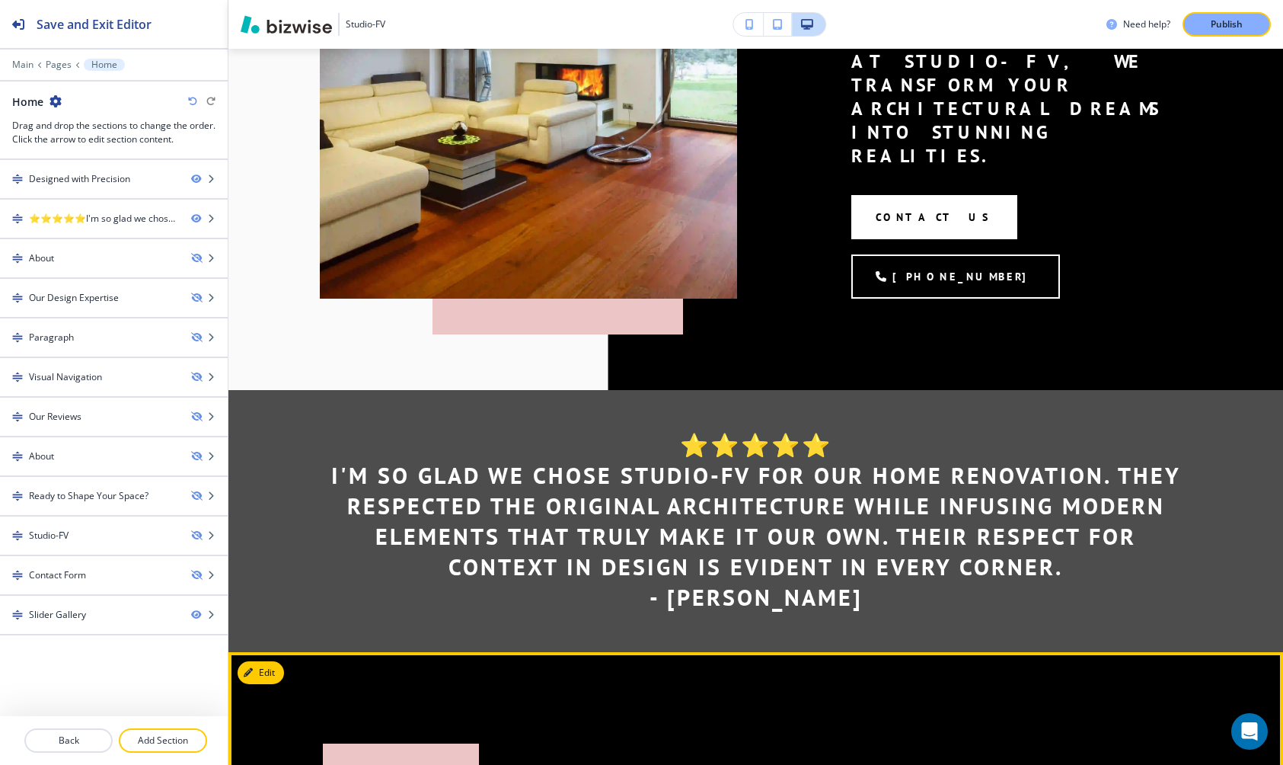
scroll to position [360, 0]
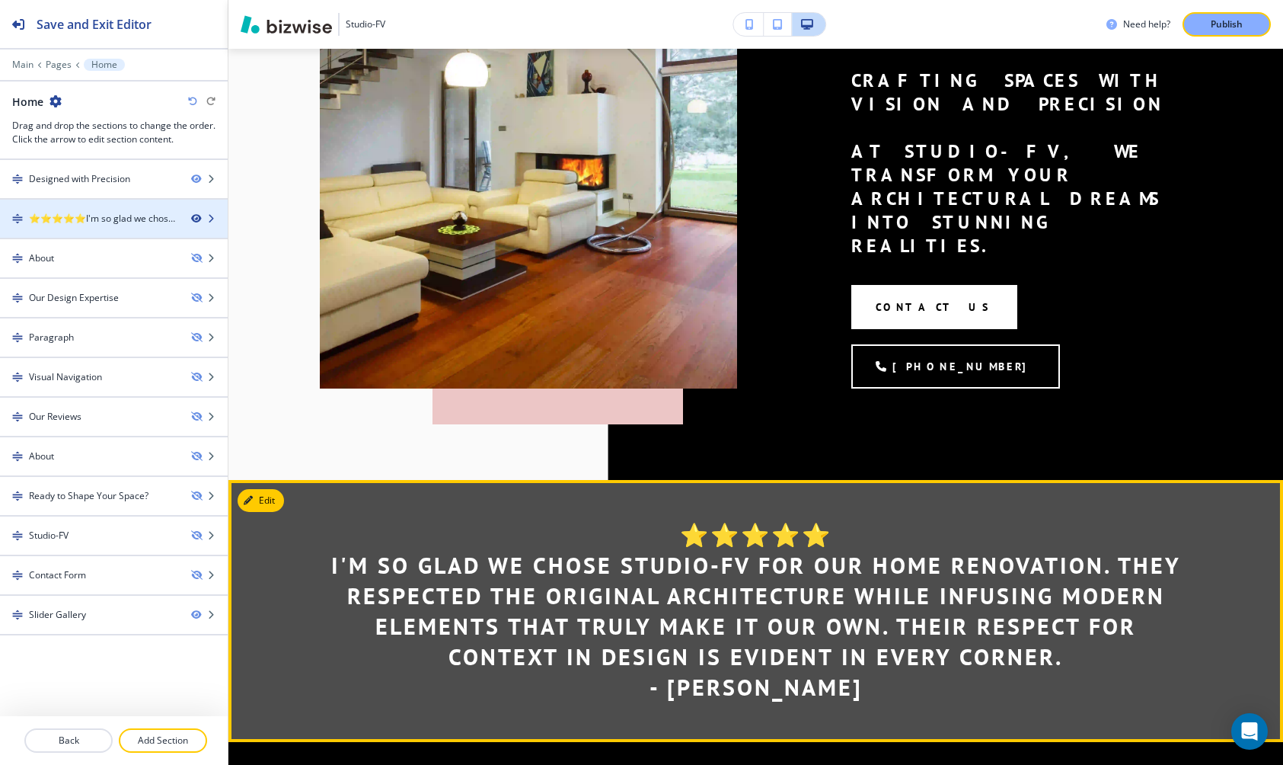
click at [199, 222] on icon "button" at bounding box center [195, 218] width 9 height 9
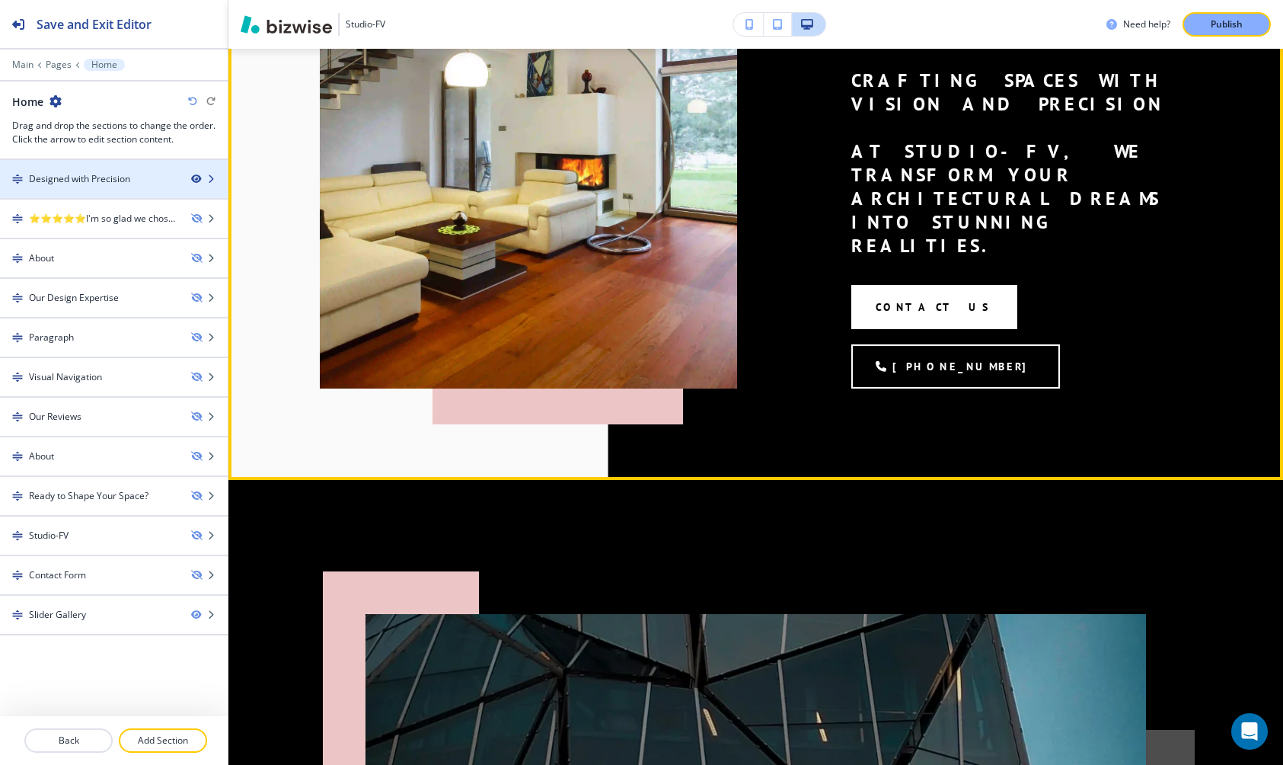
click at [196, 182] on icon "button" at bounding box center [195, 178] width 9 height 9
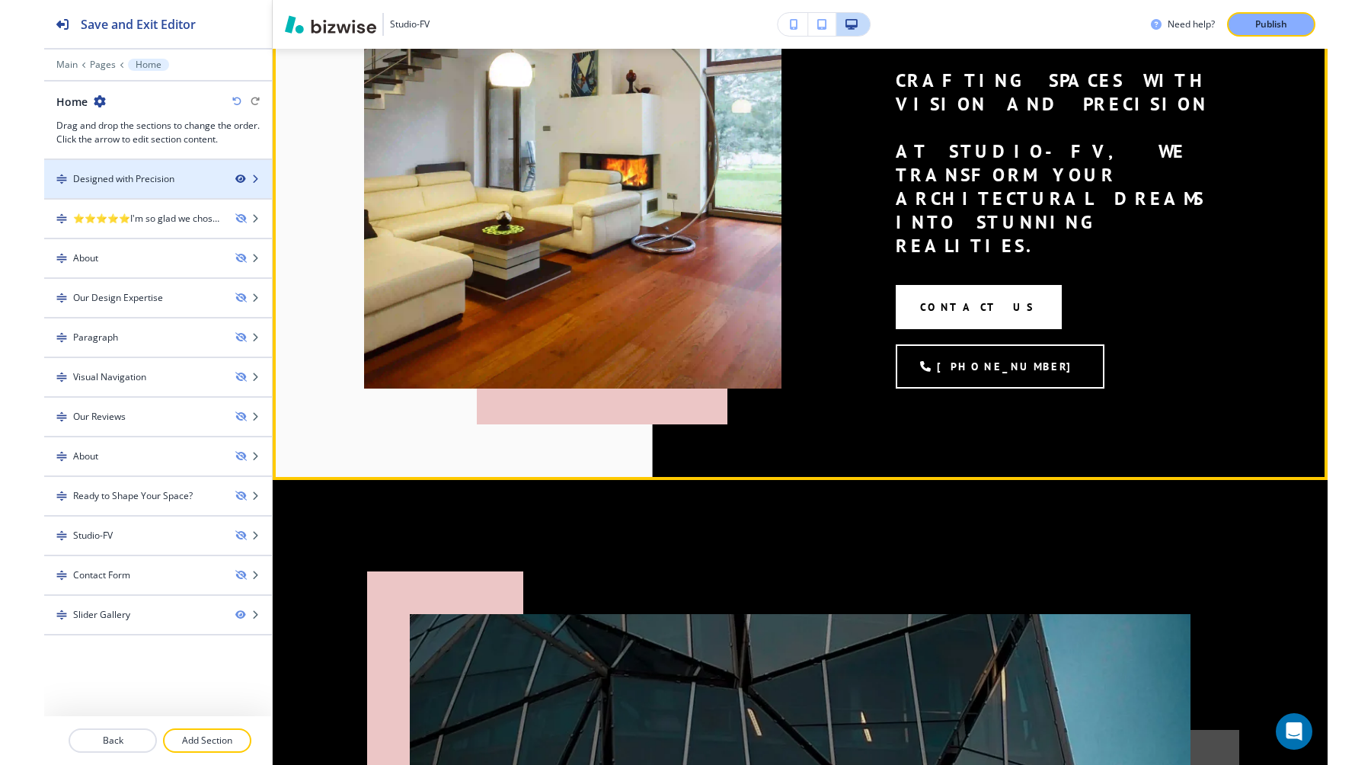
scroll to position [0, 0]
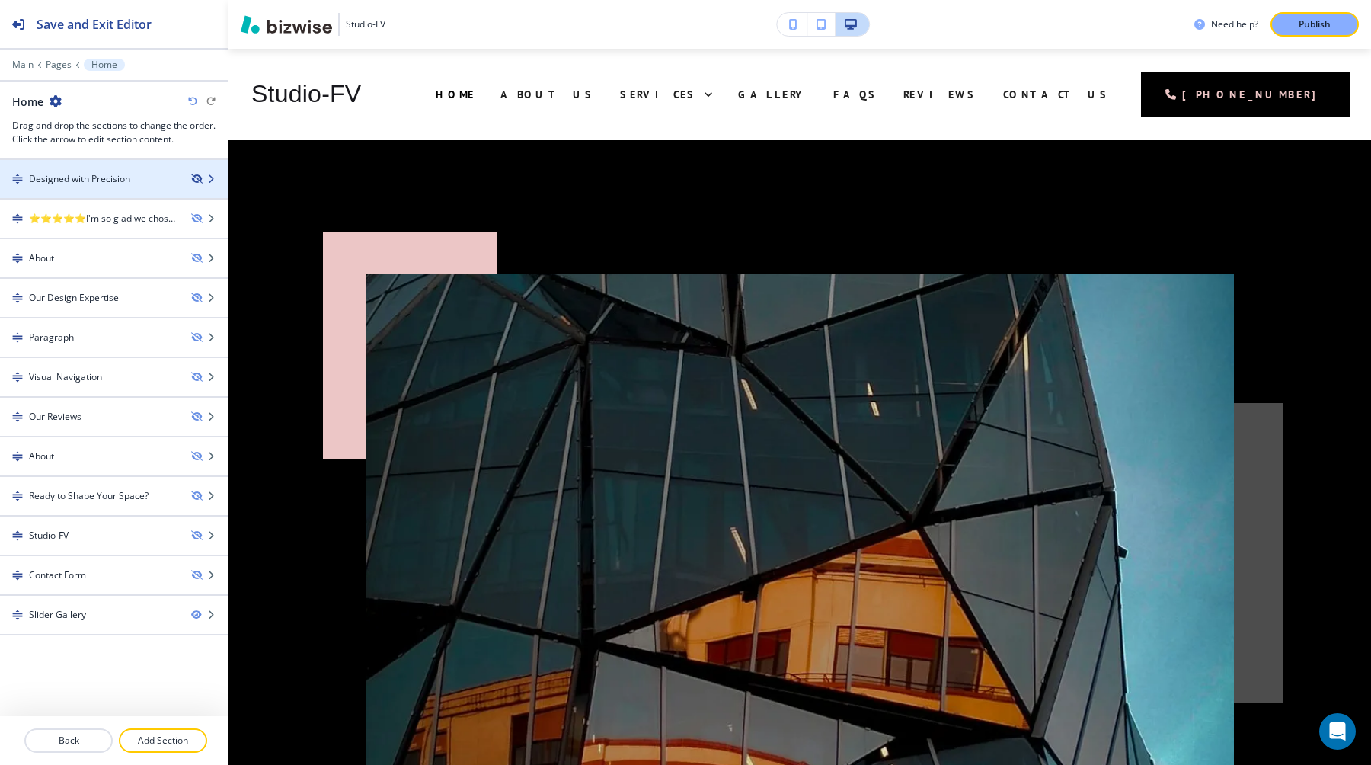
click at [193, 176] on icon "button" at bounding box center [195, 178] width 9 height 9
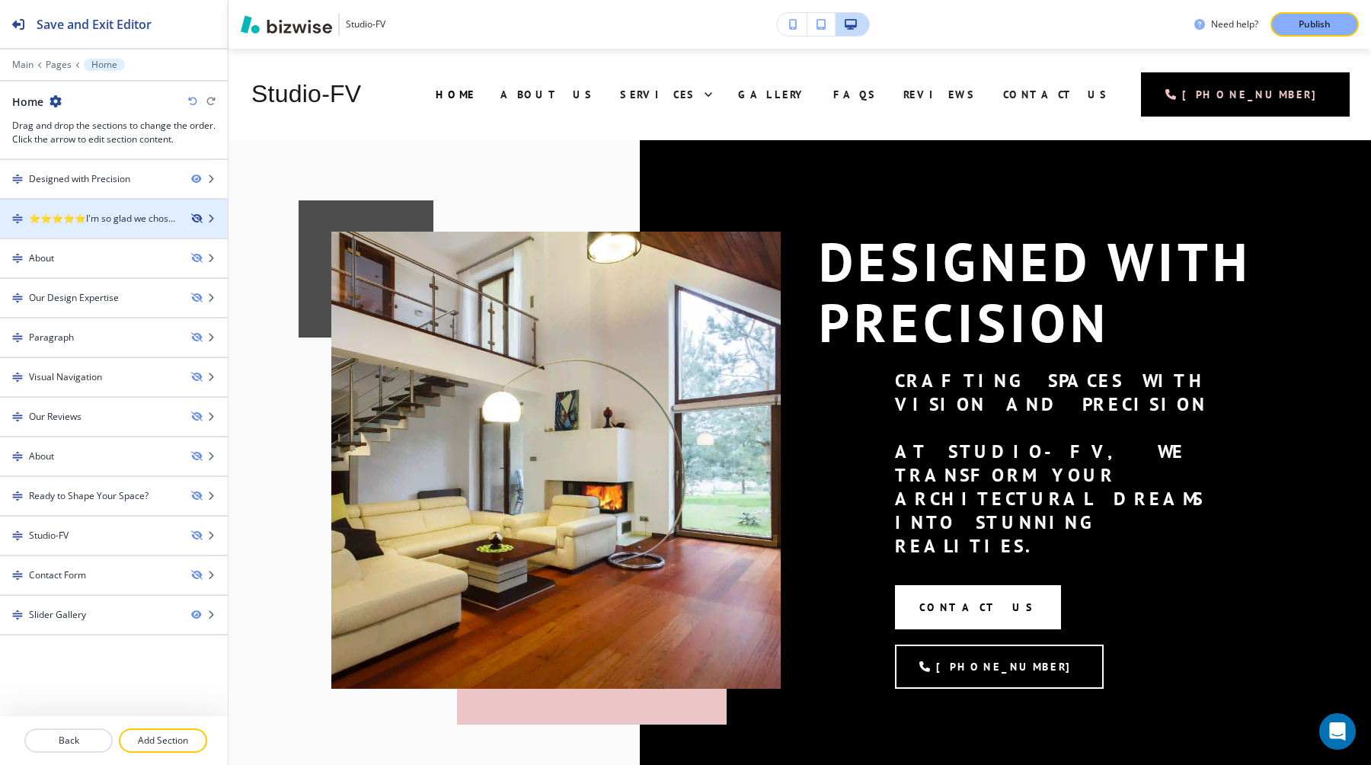
click at [199, 219] on icon "button" at bounding box center [195, 218] width 9 height 9
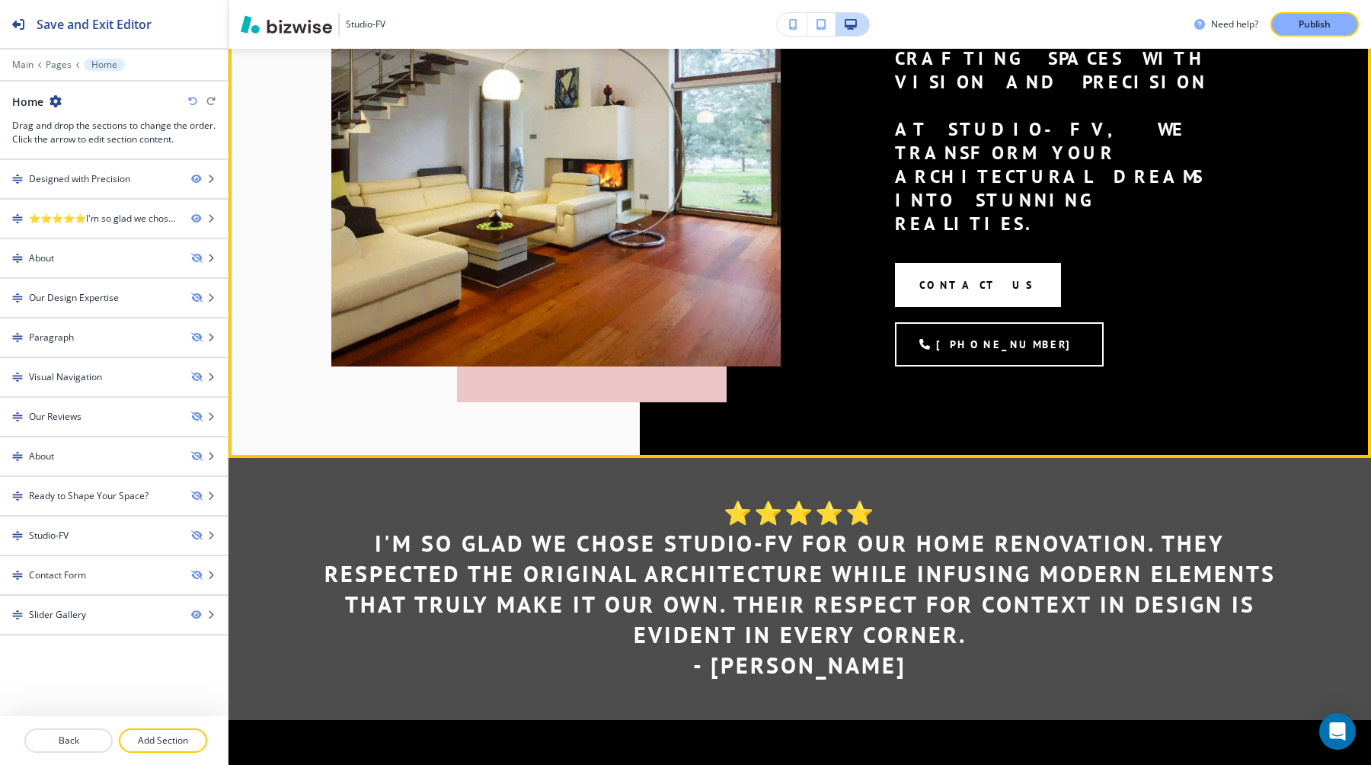
scroll to position [327, 0]
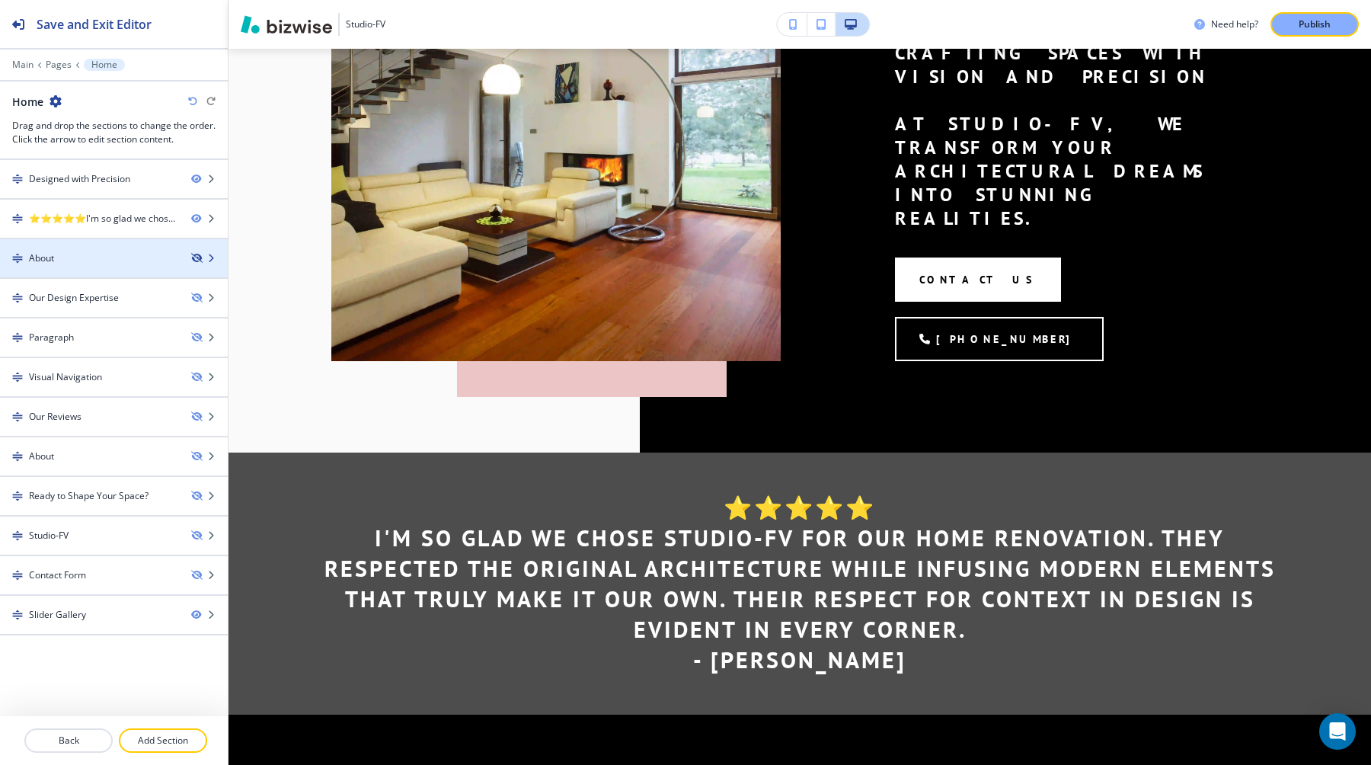
click at [199, 259] on icon "button" at bounding box center [195, 258] width 9 height 9
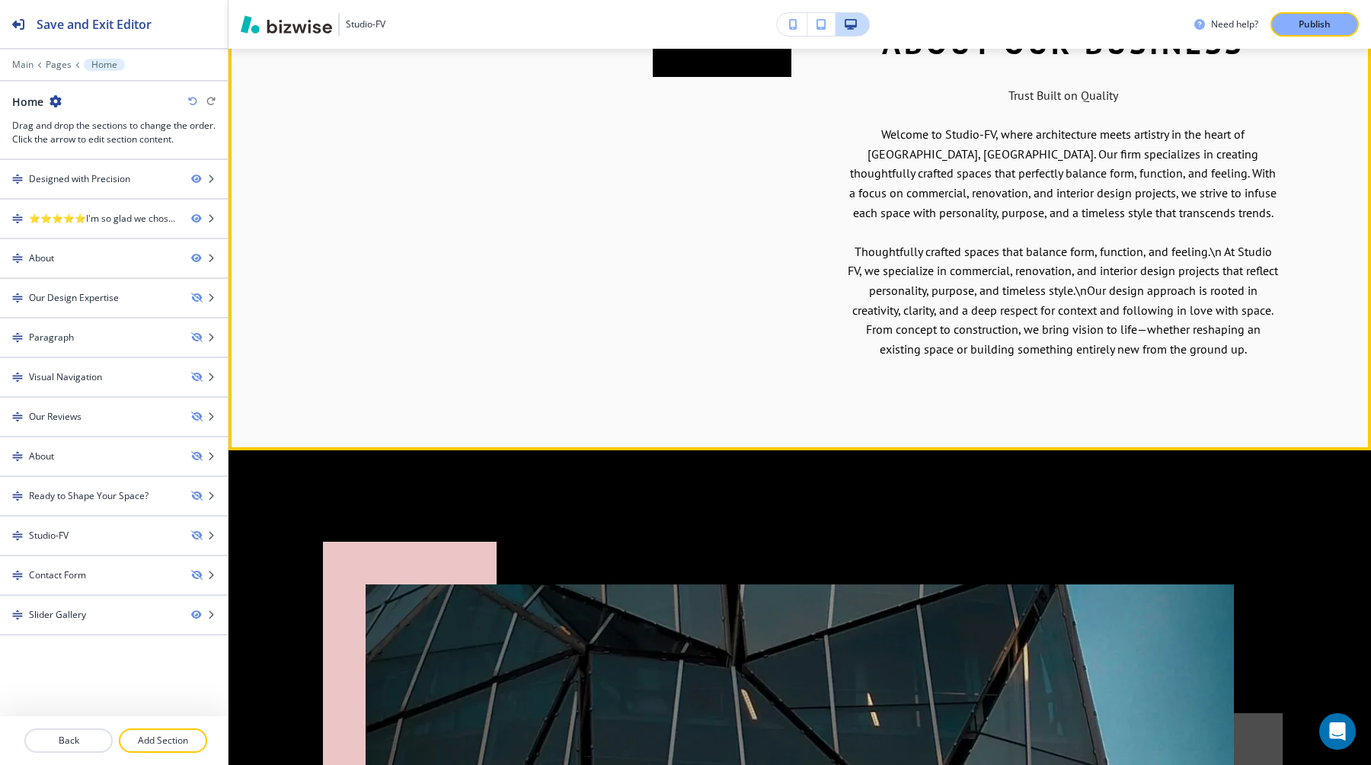
scroll to position [1234, 0]
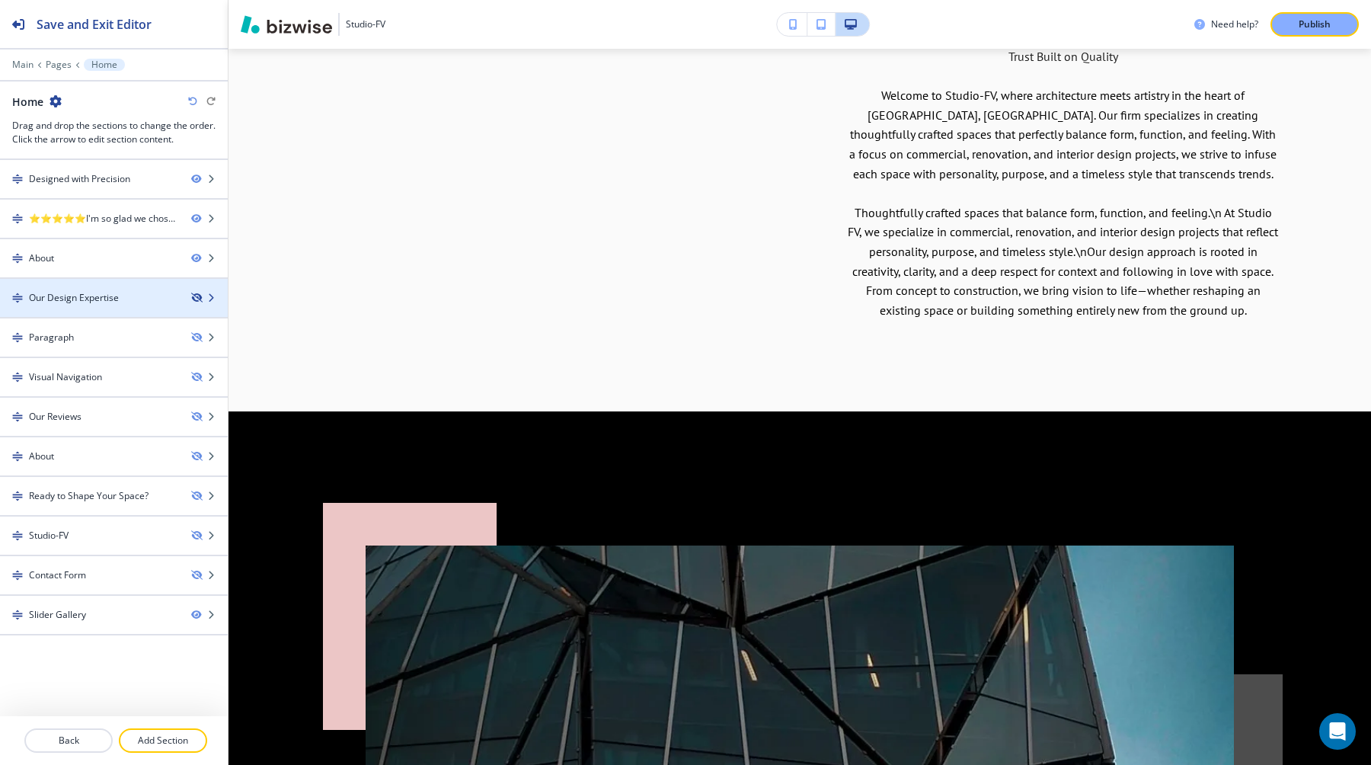
click at [196, 299] on icon "button" at bounding box center [195, 297] width 9 height 9
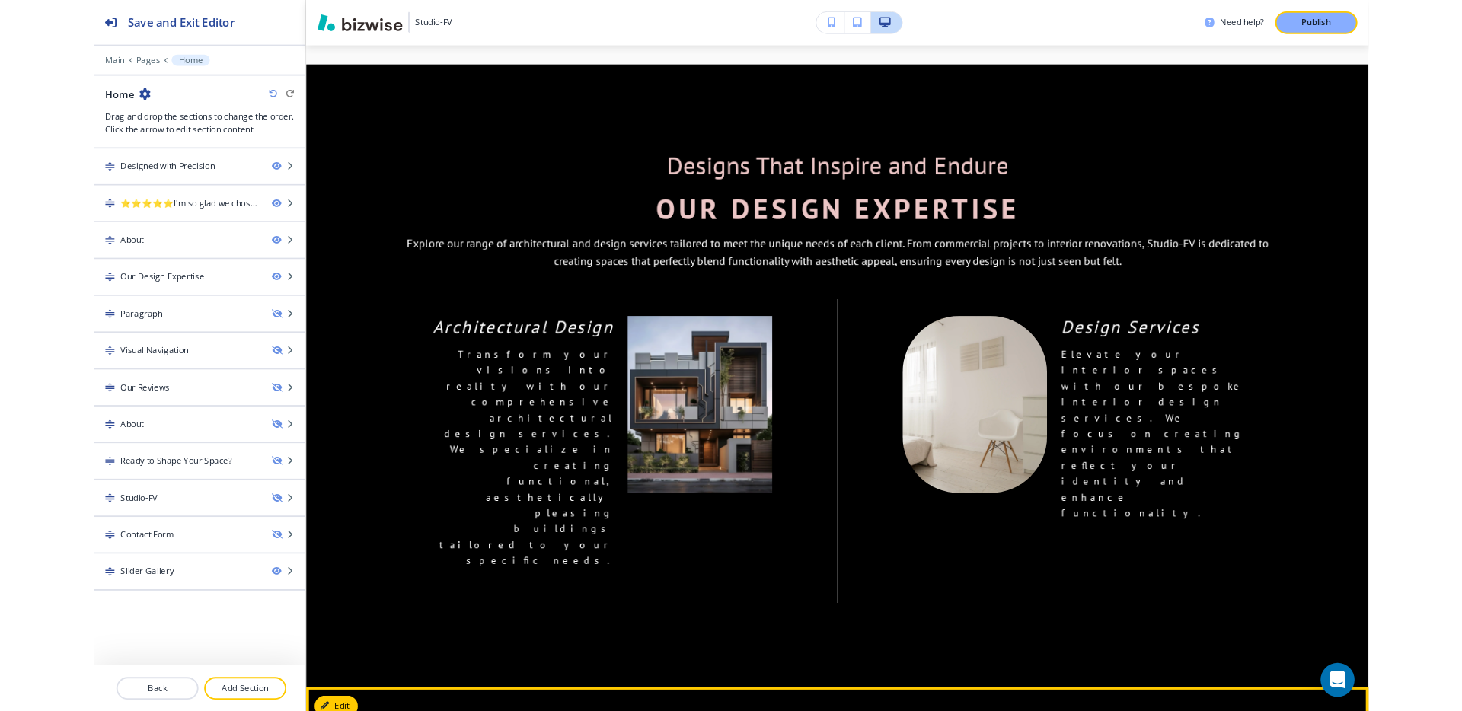
scroll to position [1573, 0]
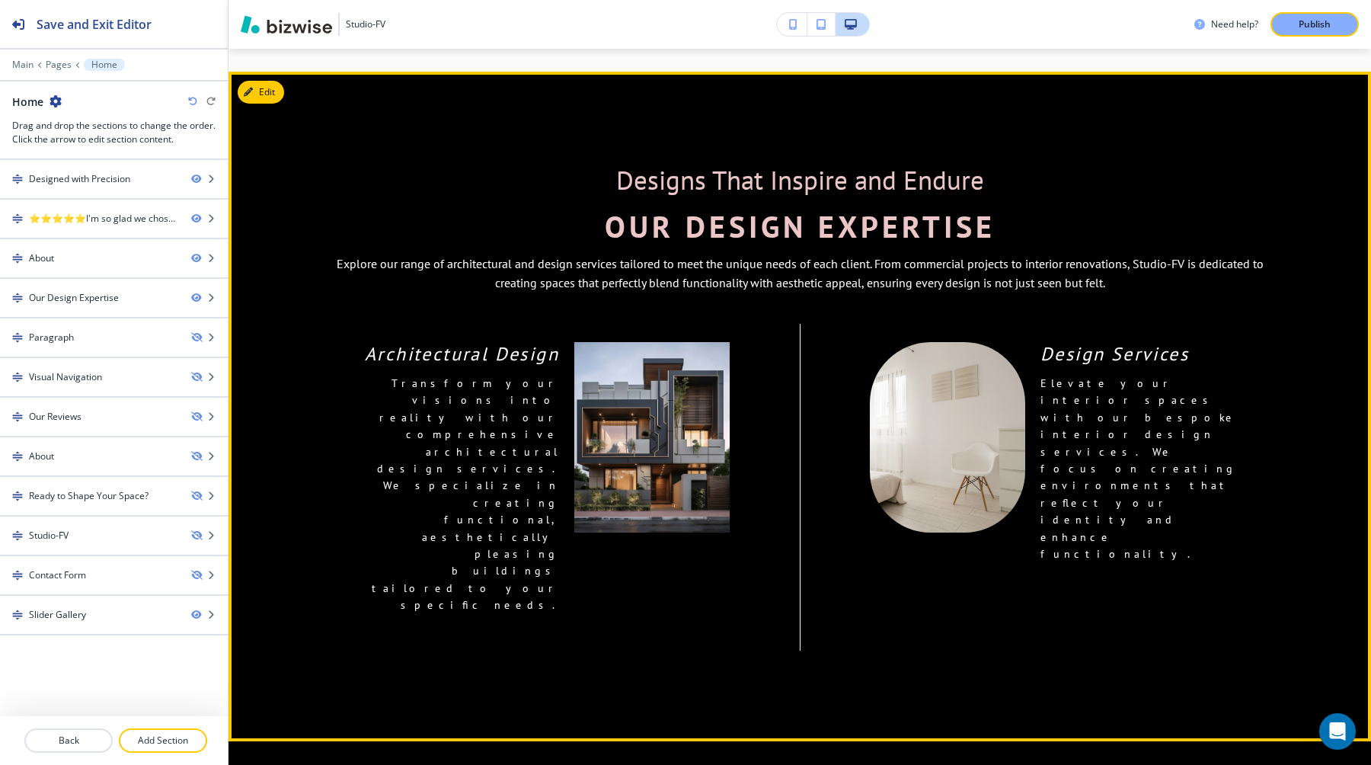
click at [350, 602] on section "Designs That Inspire and Endure Our Design Expertise Explore our range of archi…" at bounding box center [799, 406] width 1142 height 669
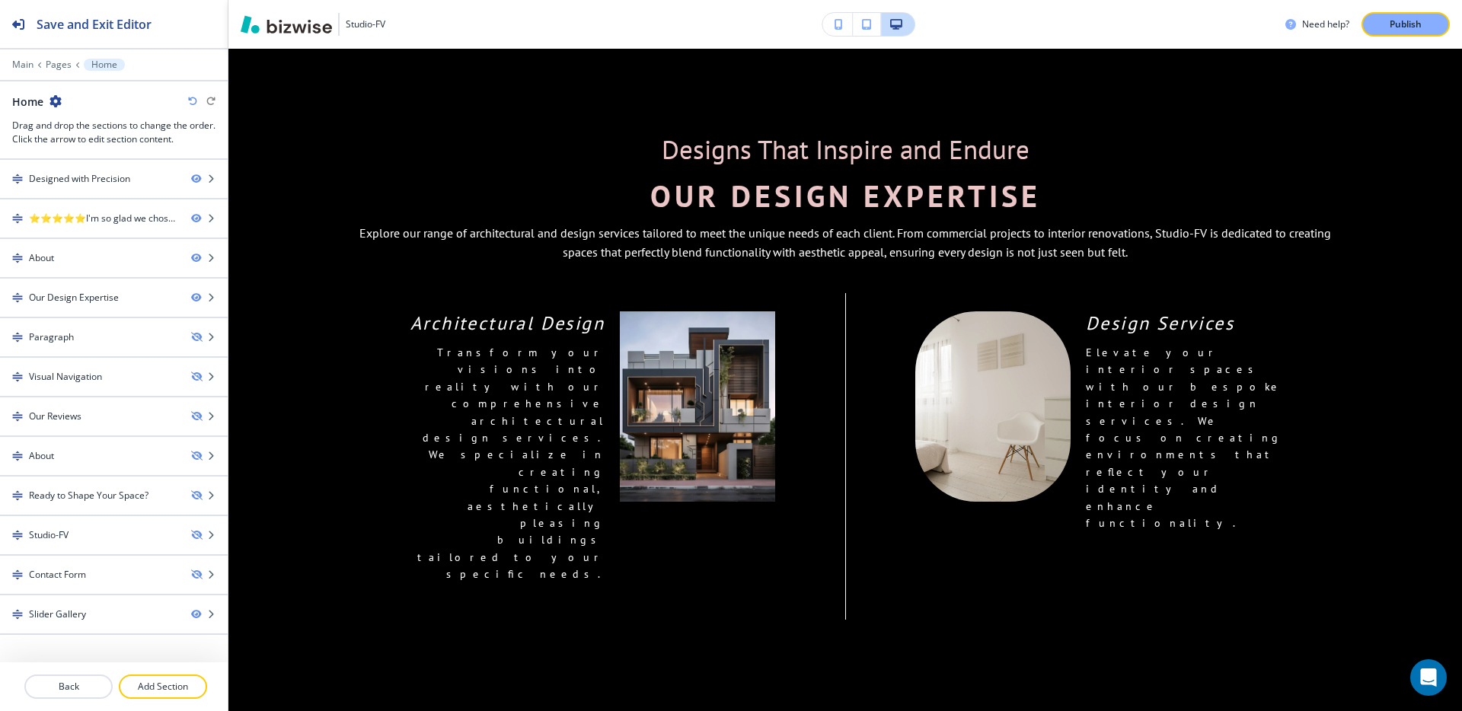
scroll to position [1543, 0]
